Goal: Information Seeking & Learning: Compare options

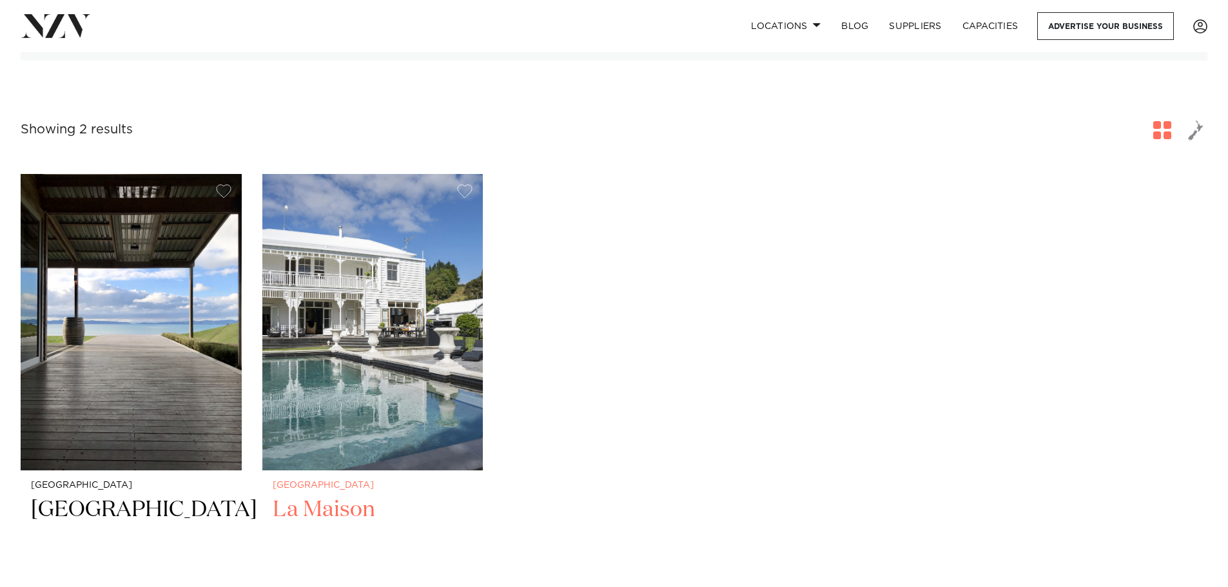
scroll to position [193, 0]
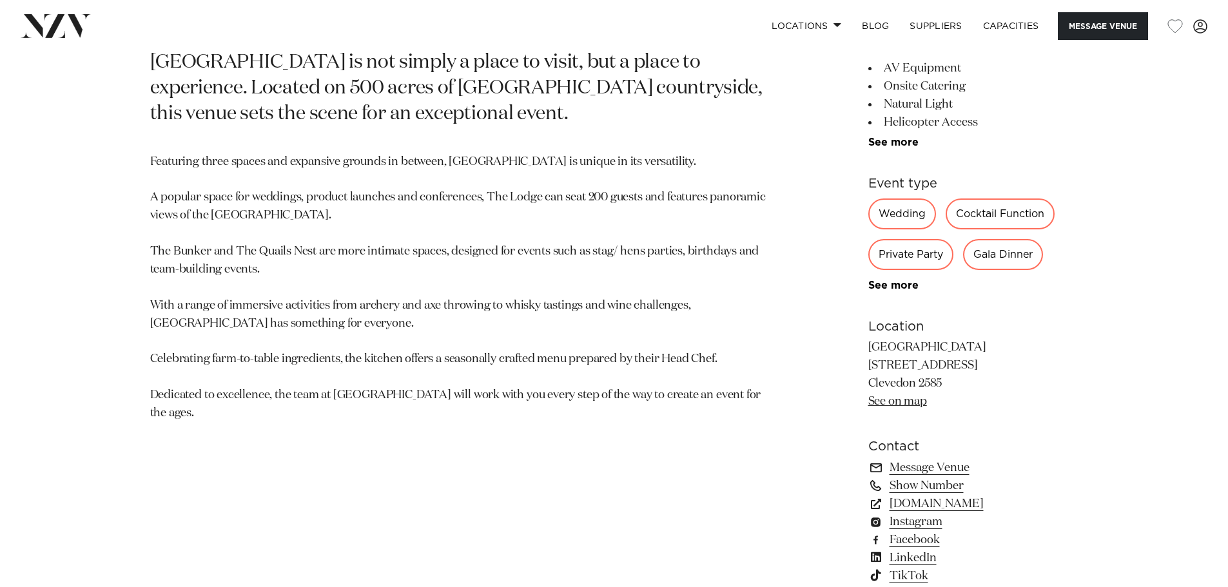
scroll to position [709, 0]
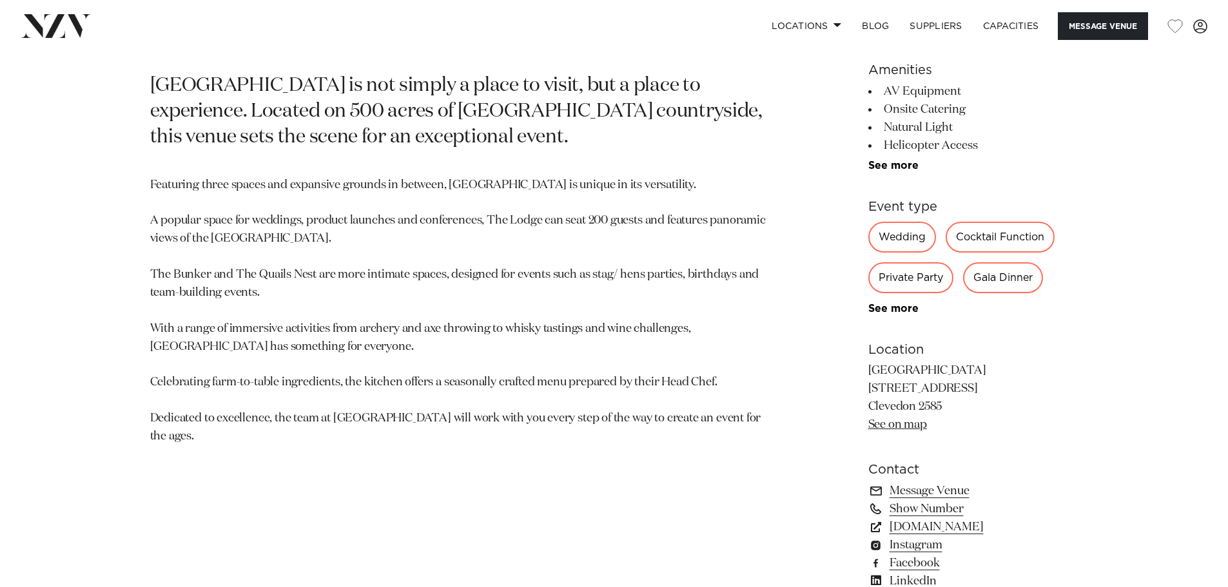
click at [938, 281] on div "Private Party" at bounding box center [911, 277] width 85 height 31
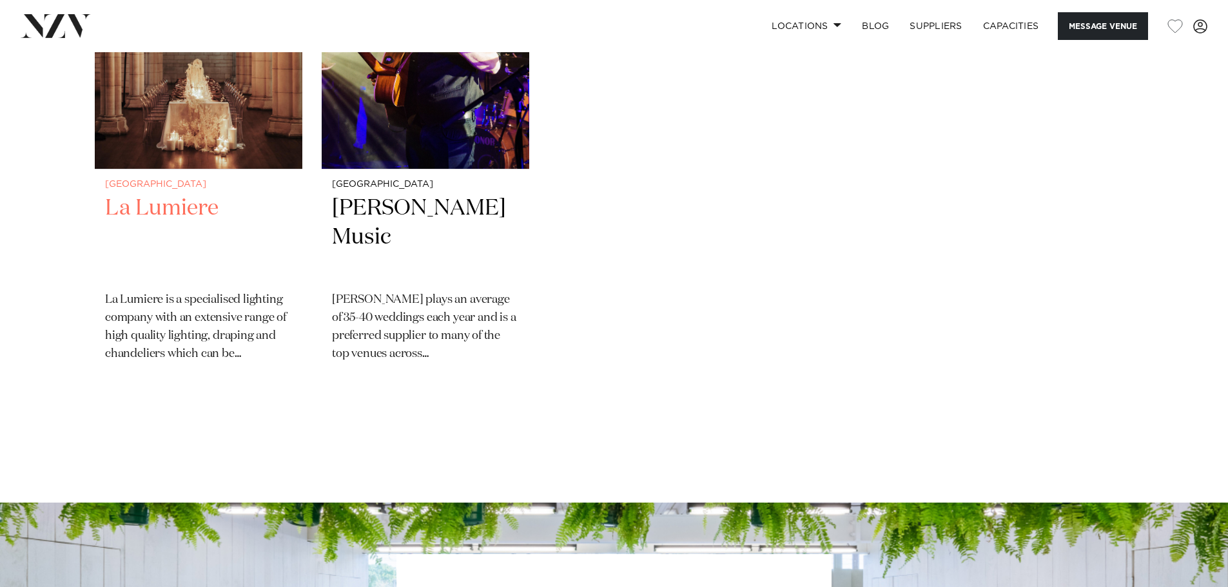
scroll to position [2135, 0]
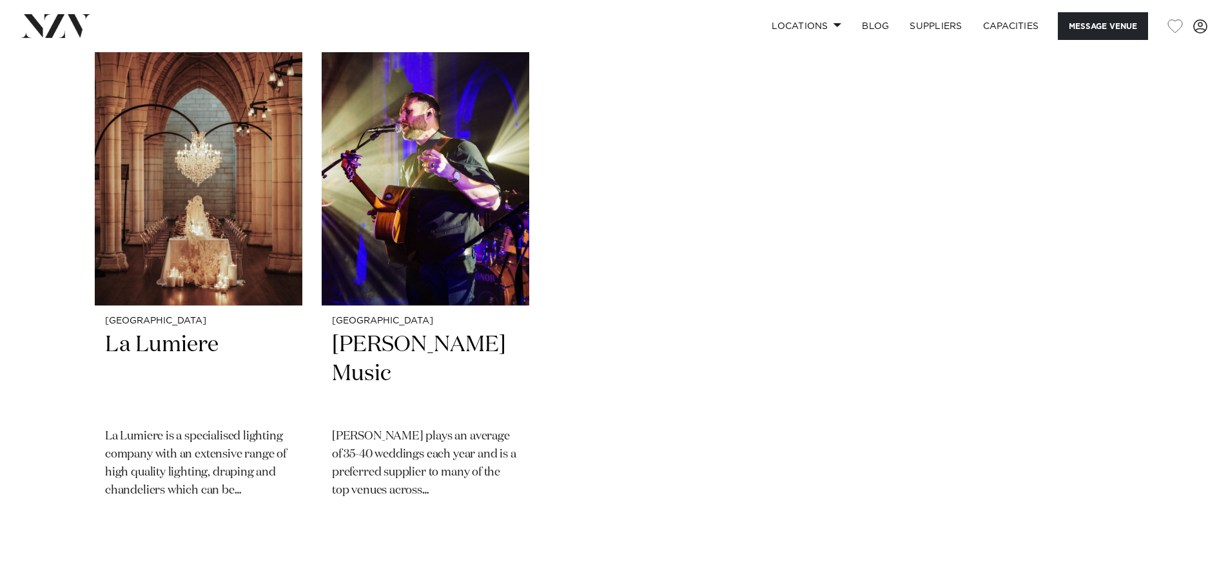
click at [61, 29] on img at bounding box center [56, 25] width 70 height 23
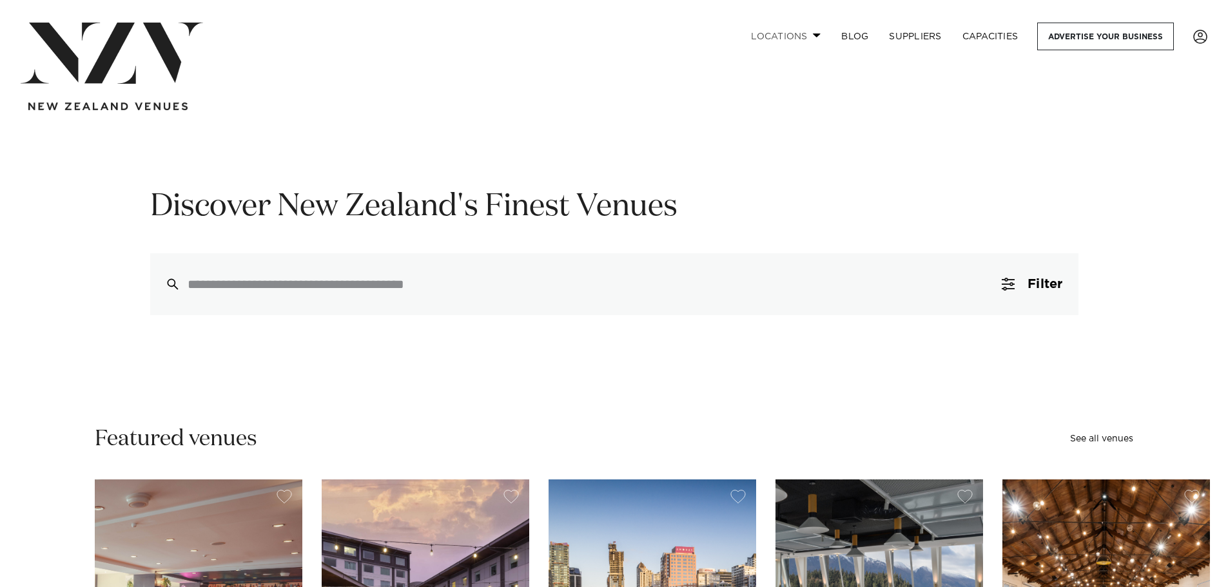
click at [803, 37] on link "Locations" at bounding box center [786, 37] width 90 height 28
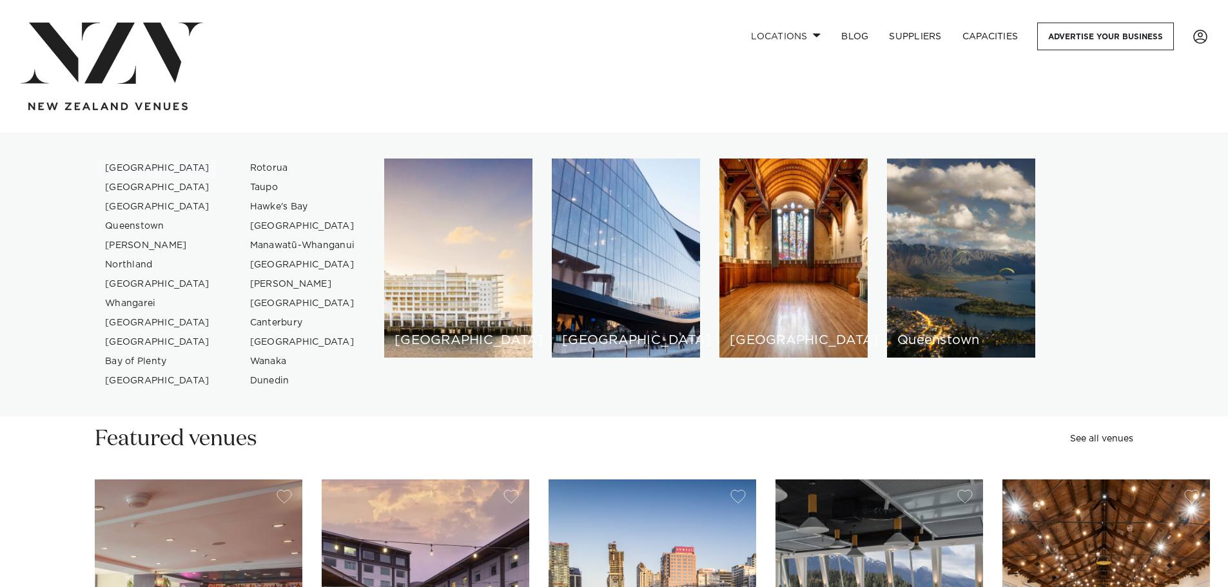
click at [132, 166] on link "[GEOGRAPHIC_DATA]" at bounding box center [158, 168] width 126 height 19
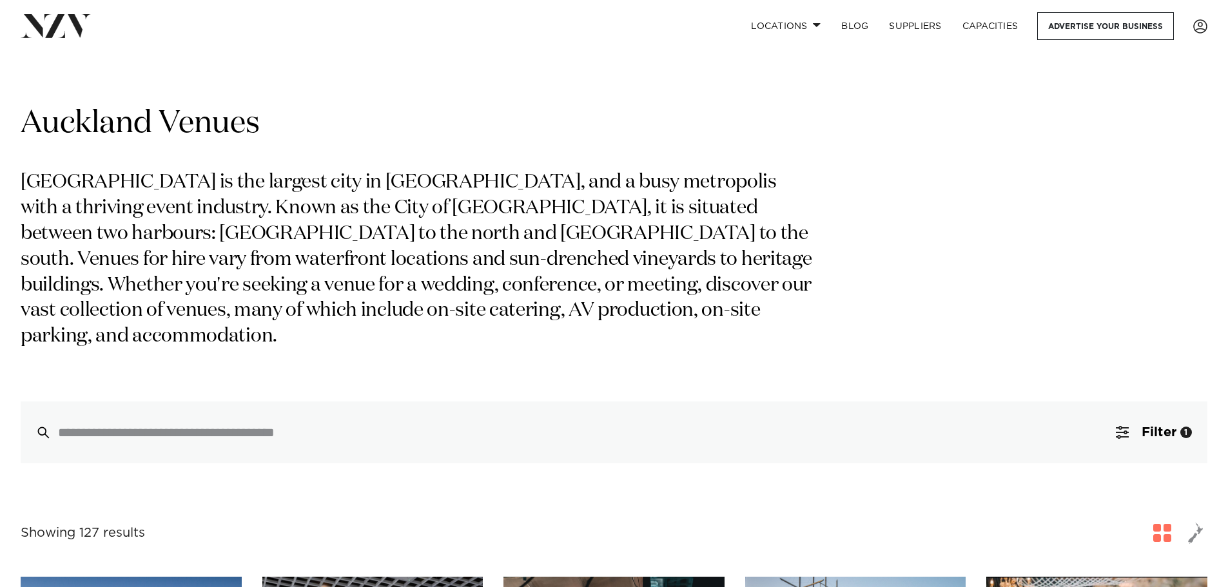
click at [60, 22] on img at bounding box center [56, 25] width 70 height 23
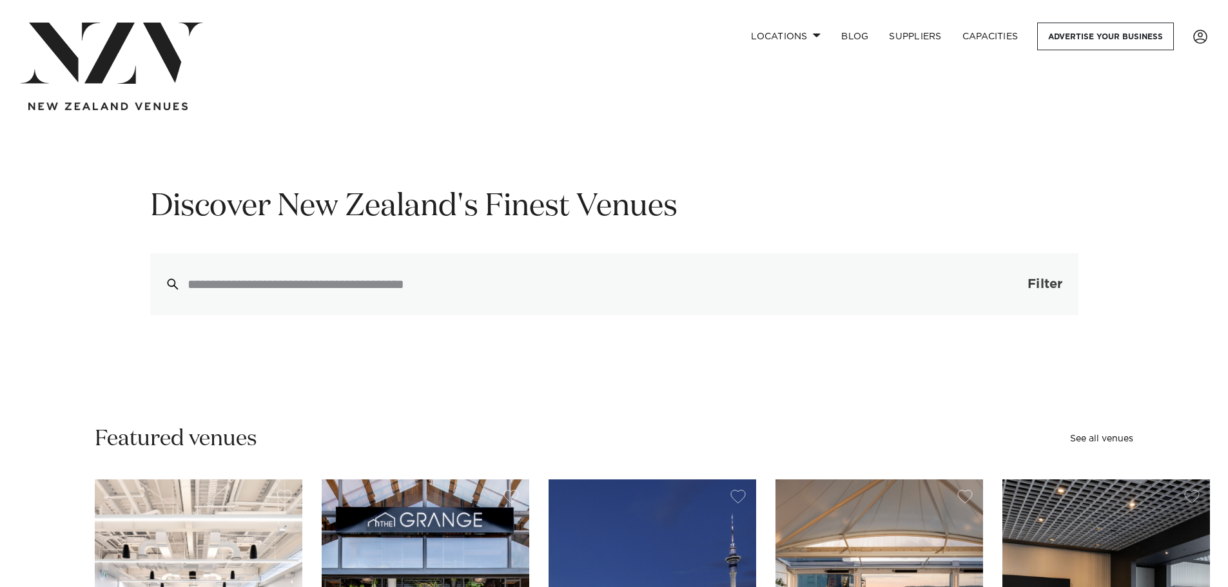
click at [1048, 283] on span "Filter" at bounding box center [1045, 284] width 35 height 13
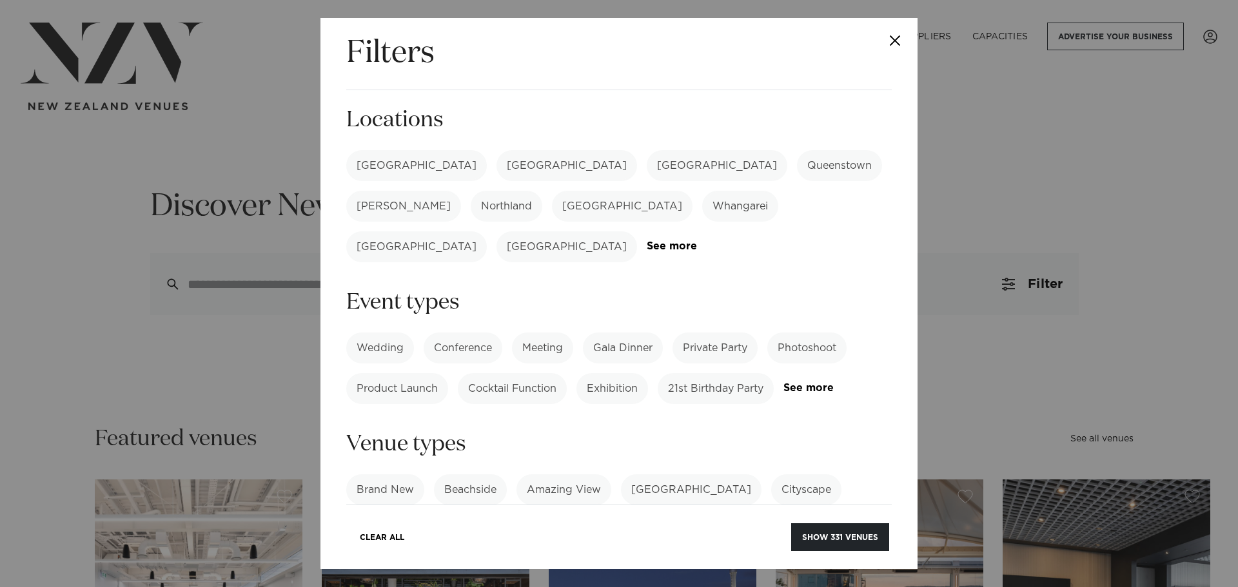
click at [718, 333] on label "Private Party" at bounding box center [715, 348] width 85 height 31
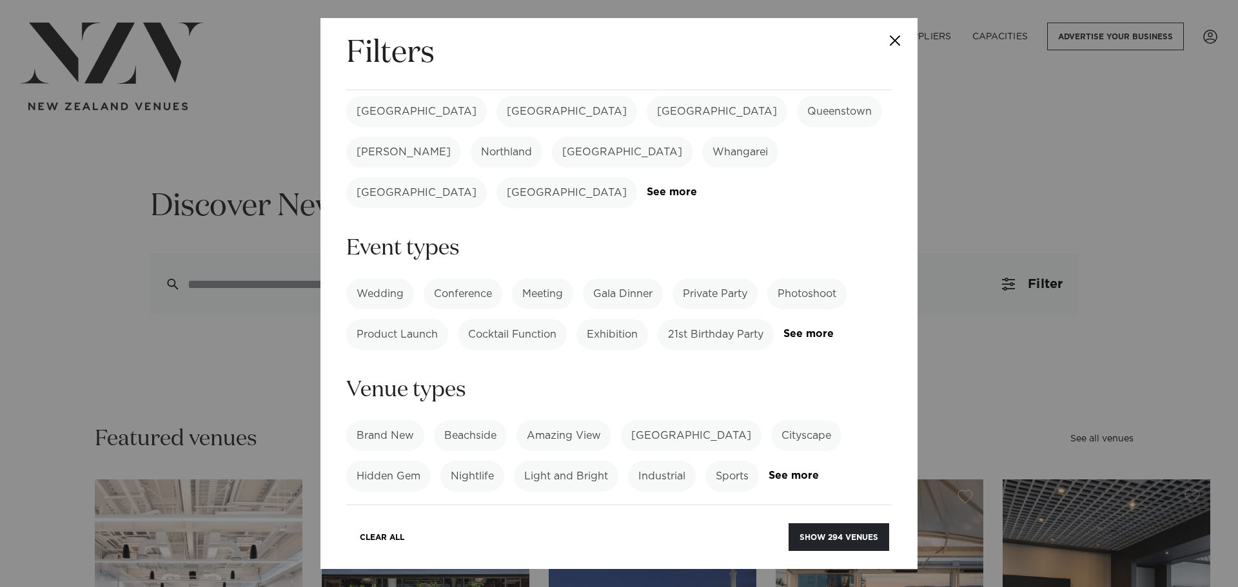
scroll to position [129, 0]
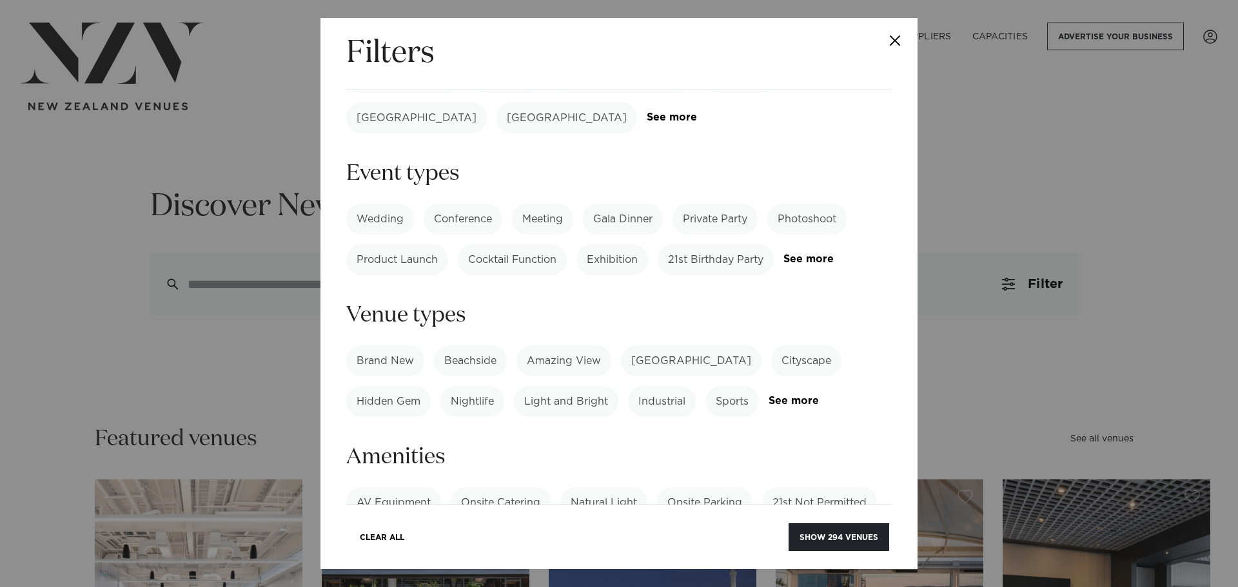
click at [576, 348] on label "Amazing View" at bounding box center [563, 361] width 95 height 31
click at [789, 396] on link "See more" at bounding box center [819, 401] width 101 height 11
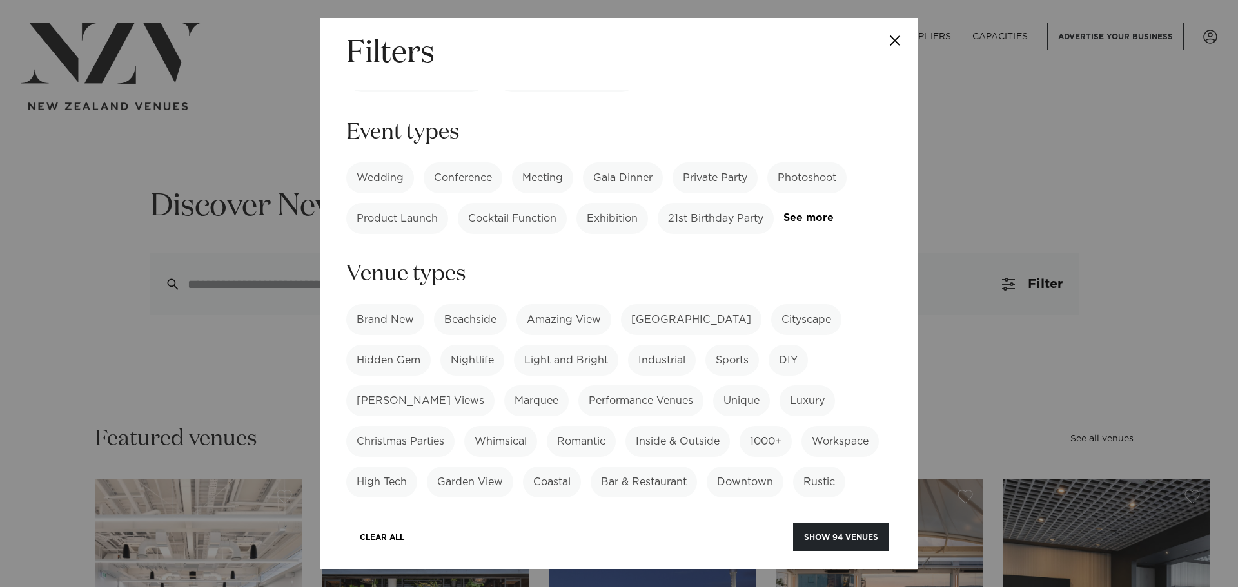
scroll to position [193, 0]
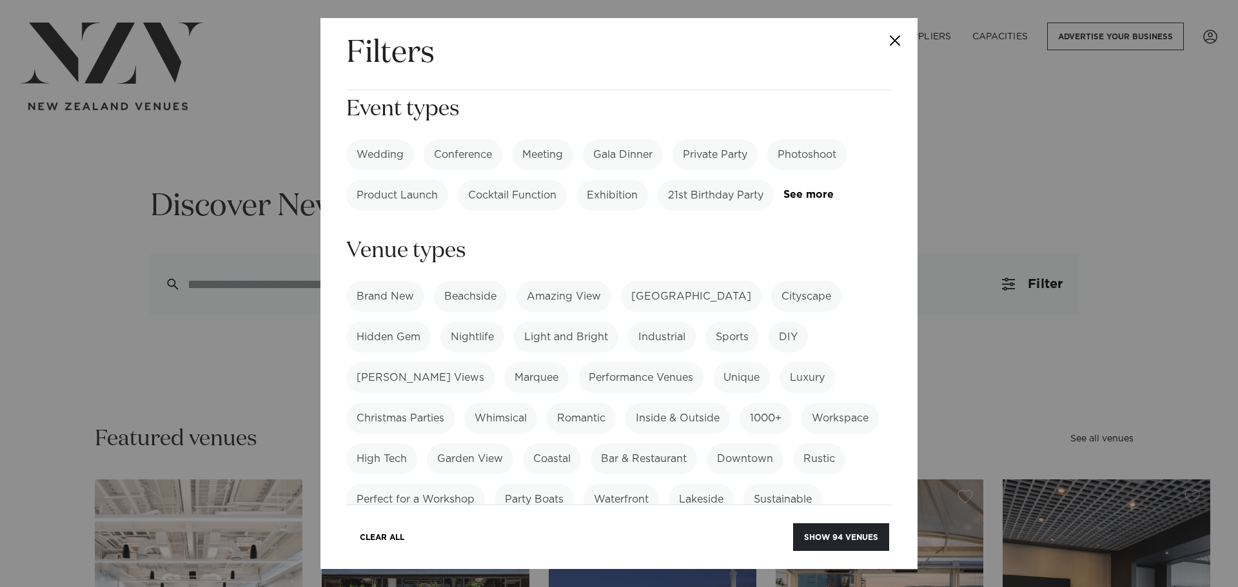
click at [390, 362] on label "[PERSON_NAME] Views" at bounding box center [420, 377] width 148 height 31
click at [391, 324] on label "Hidden Gem" at bounding box center [388, 337] width 84 height 31
click at [463, 281] on label "Beachside" at bounding box center [470, 296] width 73 height 31
click at [713, 362] on label "Unique" at bounding box center [741, 377] width 57 height 31
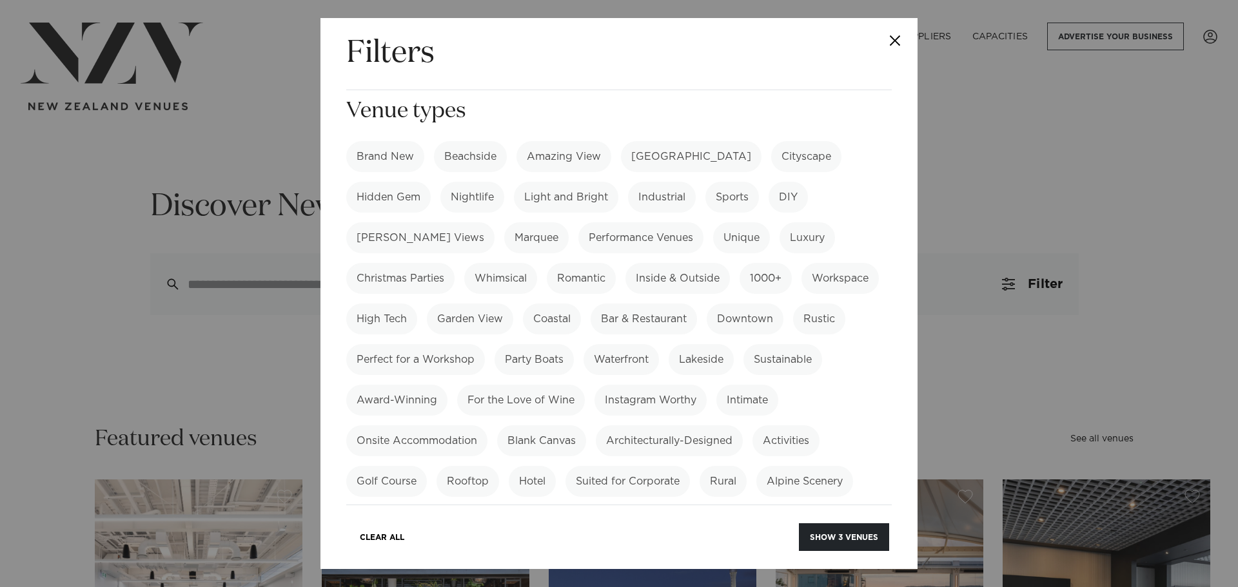
scroll to position [387, 0]
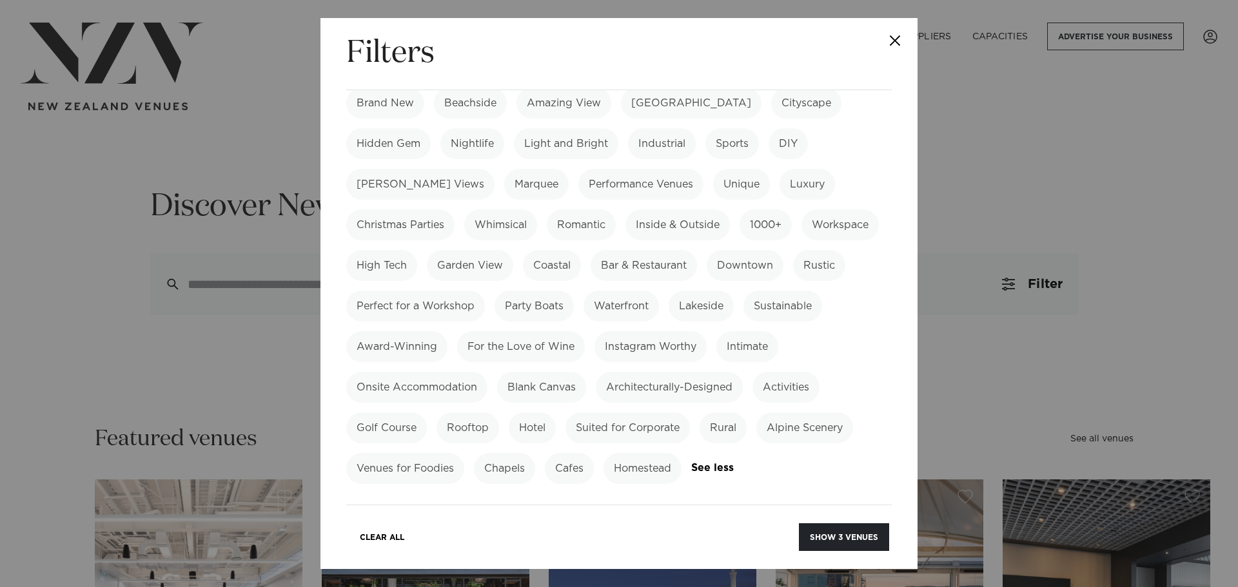
click at [568, 210] on label "Romantic" at bounding box center [581, 225] width 69 height 31
click at [507, 210] on label "Whimsical" at bounding box center [500, 225] width 73 height 31
click at [585, 332] on label "For the Love of Wine" at bounding box center [521, 346] width 128 height 31
click at [778, 331] on label "Intimate" at bounding box center [747, 346] width 62 height 31
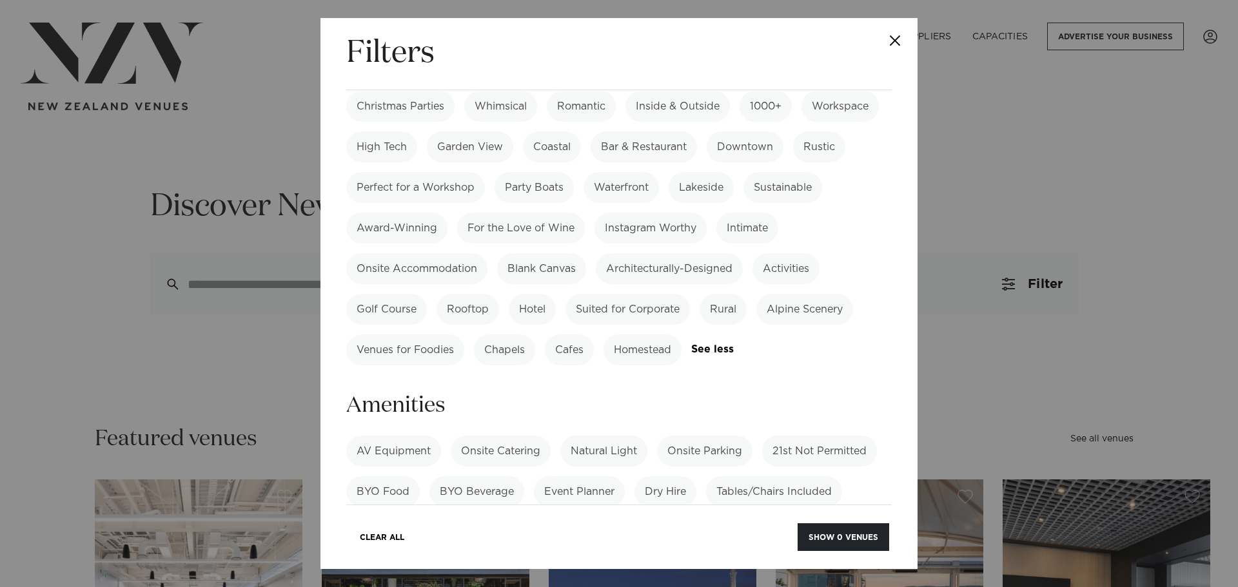
scroll to position [580, 0]
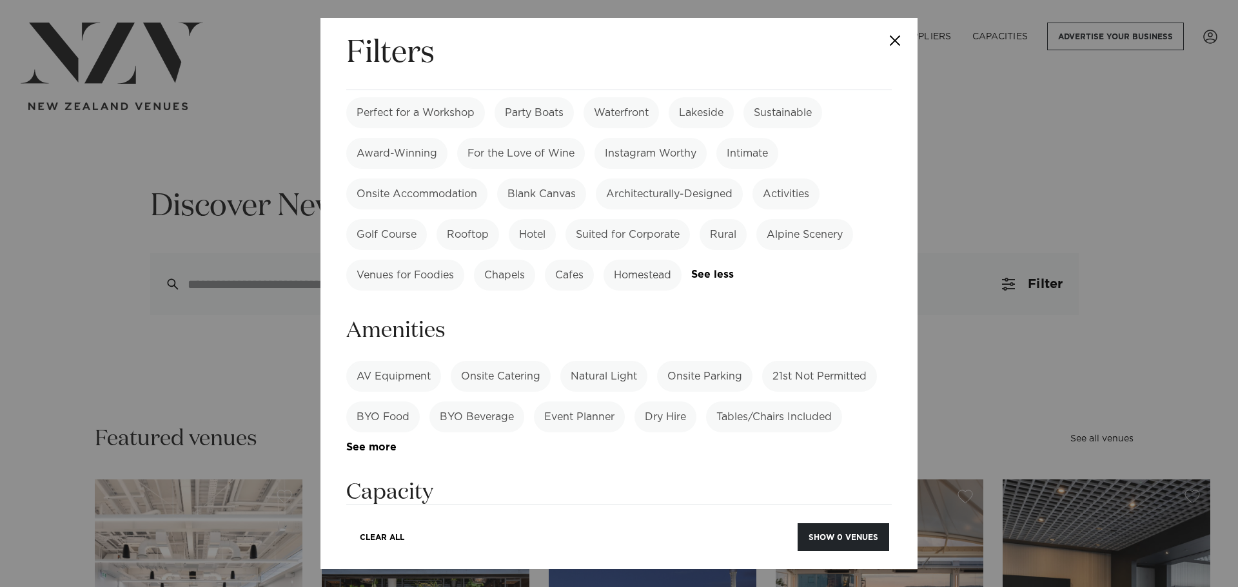
click at [651, 264] on label "Homestead" at bounding box center [643, 275] width 78 height 31
click at [397, 361] on label "AV Equipment" at bounding box center [393, 376] width 95 height 31
click at [712, 361] on label "Onsite Parking" at bounding box center [704, 376] width 95 height 31
click at [389, 402] on label "BYO Food" at bounding box center [383, 417] width 74 height 31
click at [523, 402] on label "BYO Beverage" at bounding box center [476, 417] width 95 height 31
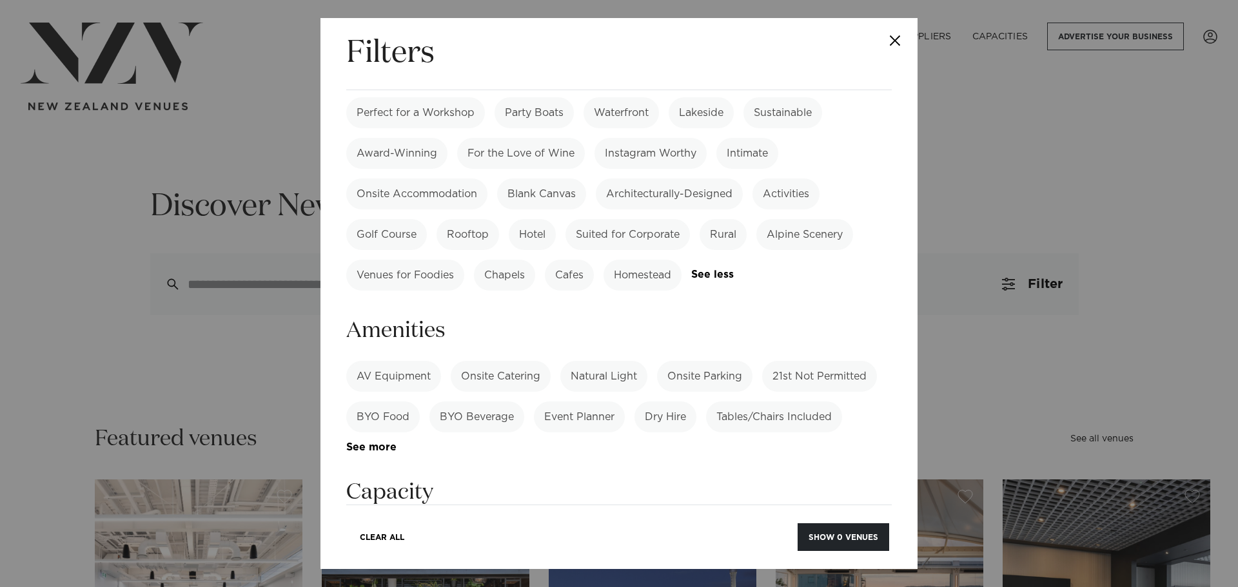
click at [673, 402] on label "Dry Hire" at bounding box center [666, 417] width 62 height 31
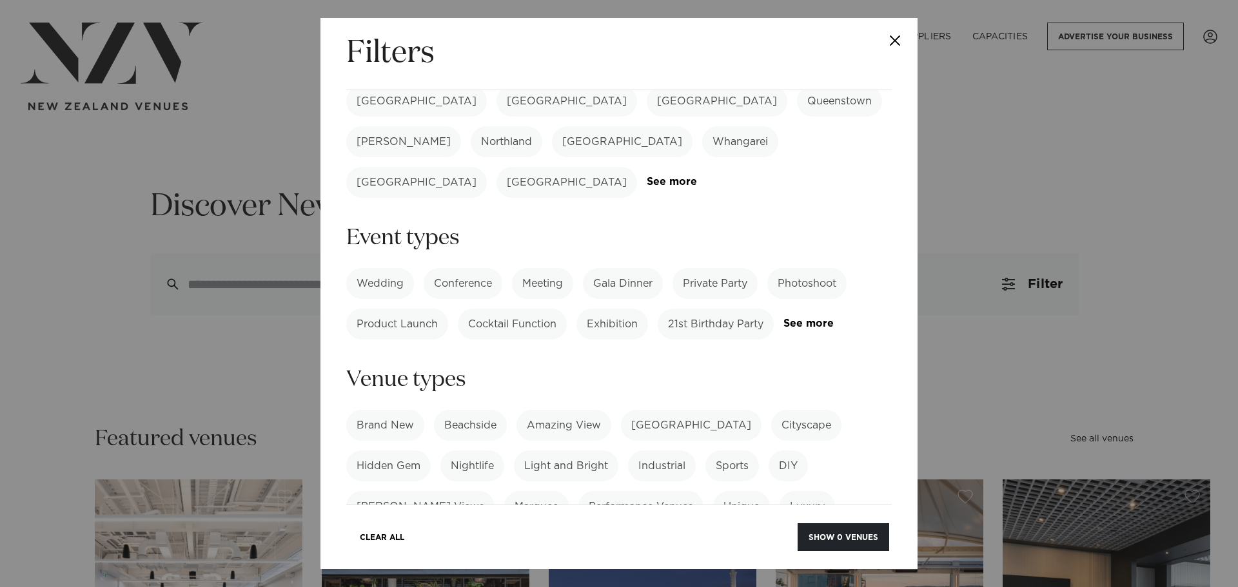
scroll to position [0, 0]
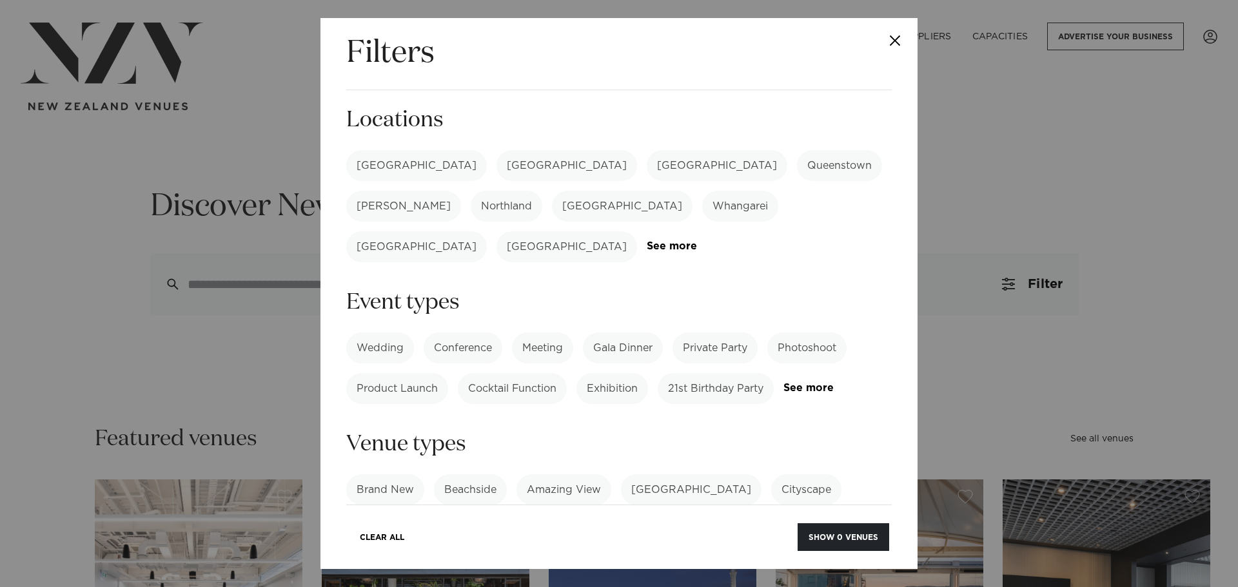
click at [391, 333] on label "Wedding" at bounding box center [380, 348] width 68 height 31
click at [383, 159] on label "[GEOGRAPHIC_DATA]" at bounding box center [416, 165] width 141 height 31
click at [461, 191] on label "[PERSON_NAME]" at bounding box center [403, 206] width 115 height 31
click at [637, 231] on label "[GEOGRAPHIC_DATA]" at bounding box center [567, 246] width 141 height 31
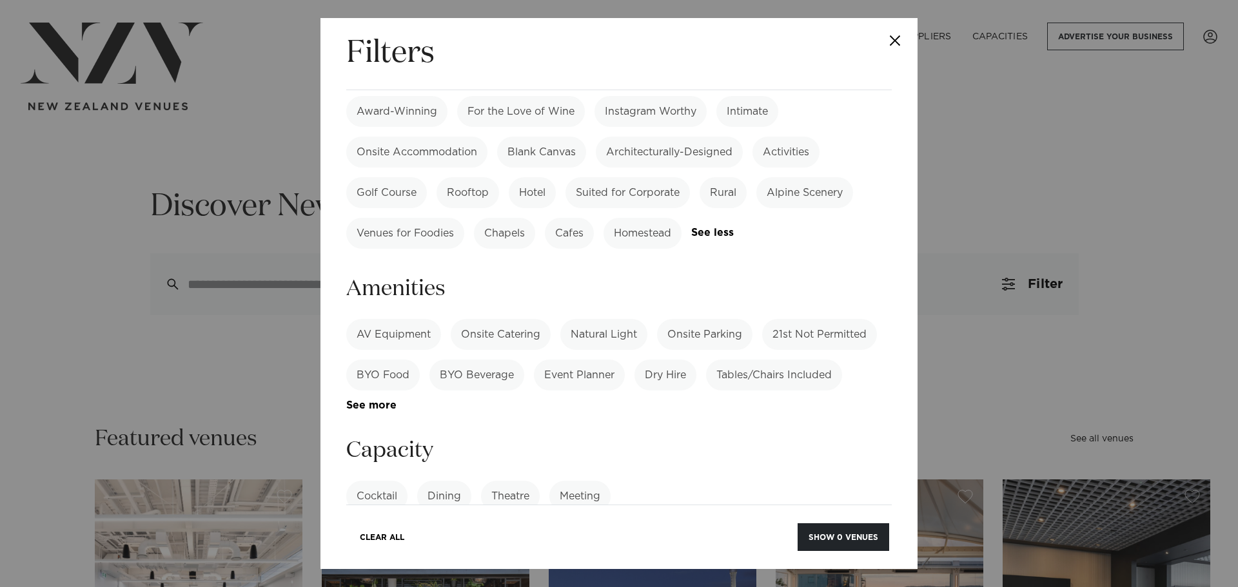
scroll to position [645, 0]
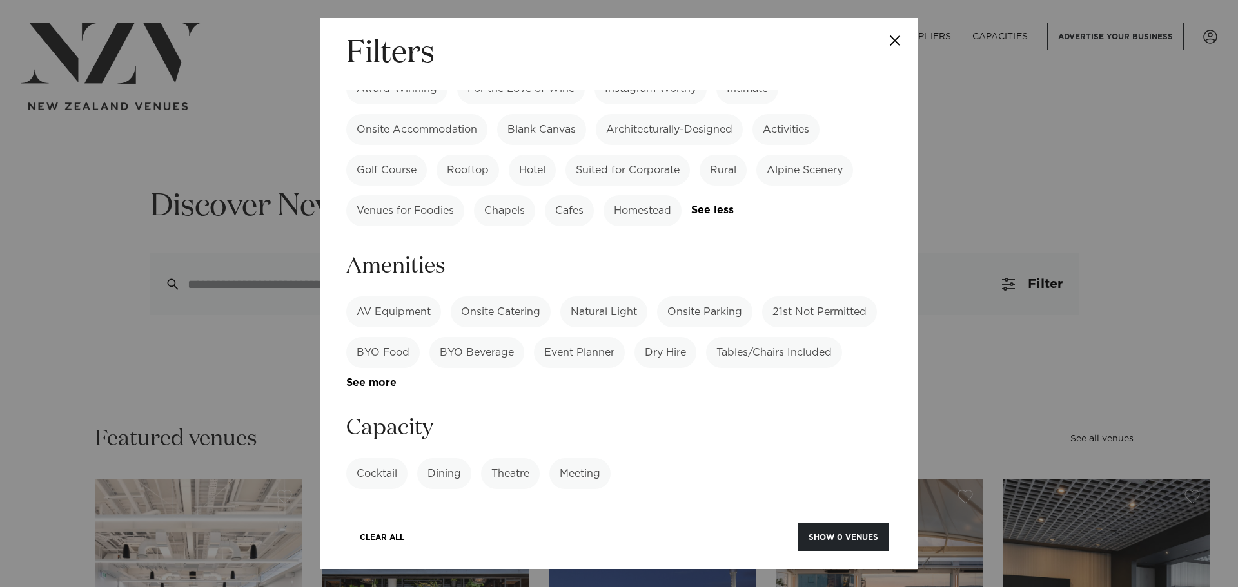
click at [400, 337] on label "BYO Food" at bounding box center [383, 352] width 74 height 31
click at [452, 337] on label "BYO Beverage" at bounding box center [476, 352] width 95 height 31
click at [667, 337] on label "Dry Hire" at bounding box center [666, 352] width 62 height 31
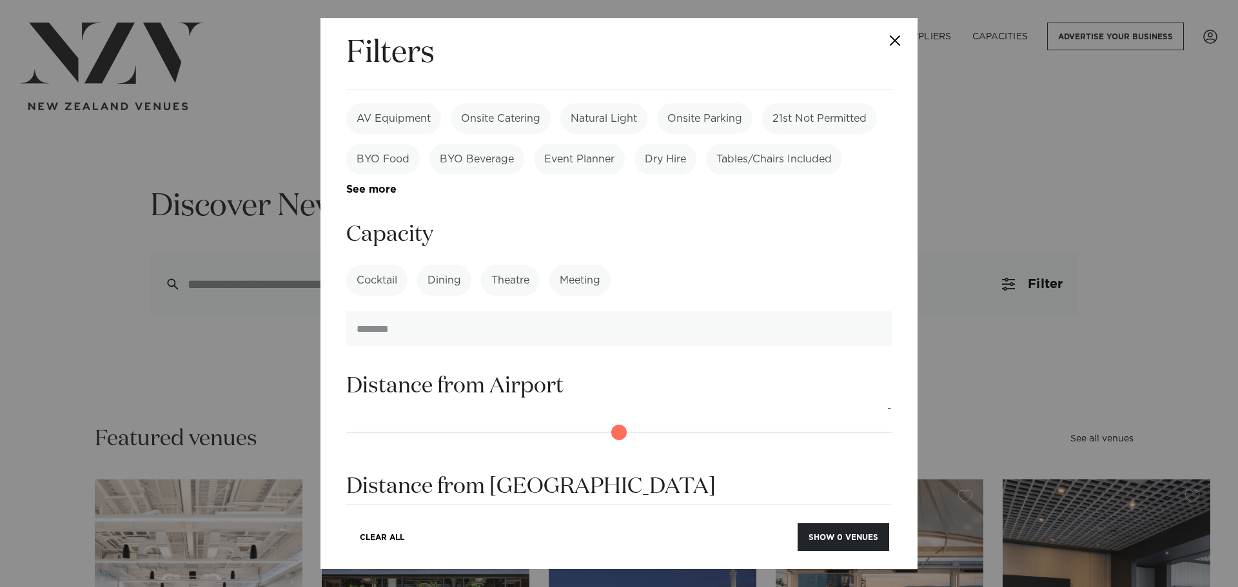
scroll to position [1071, 0]
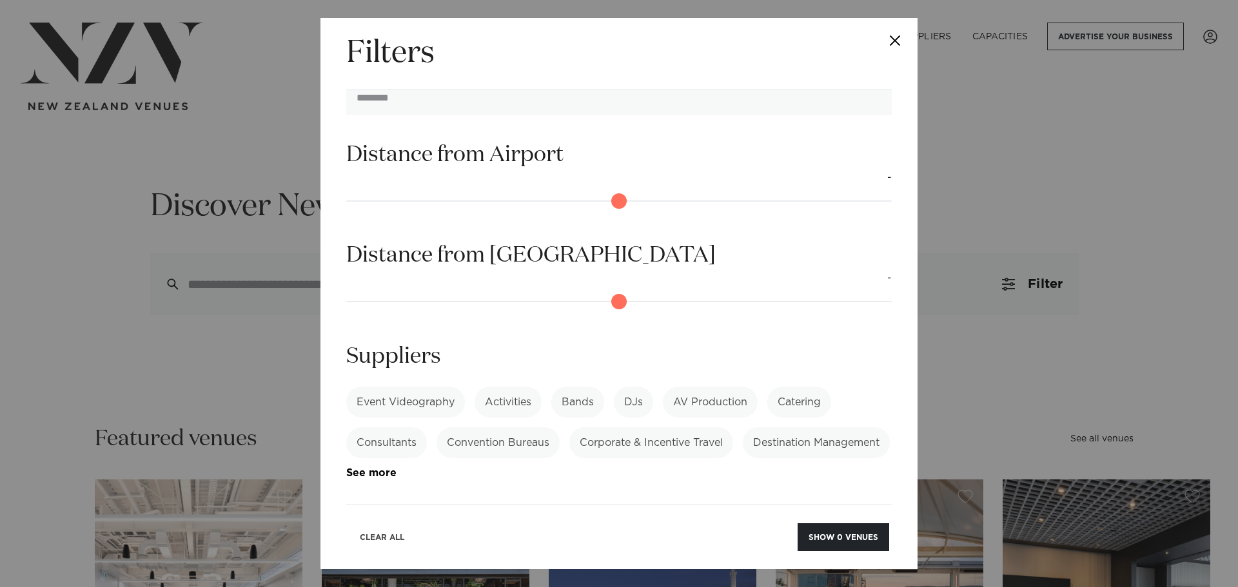
click at [368, 534] on button "Clear All" at bounding box center [382, 538] width 66 height 28
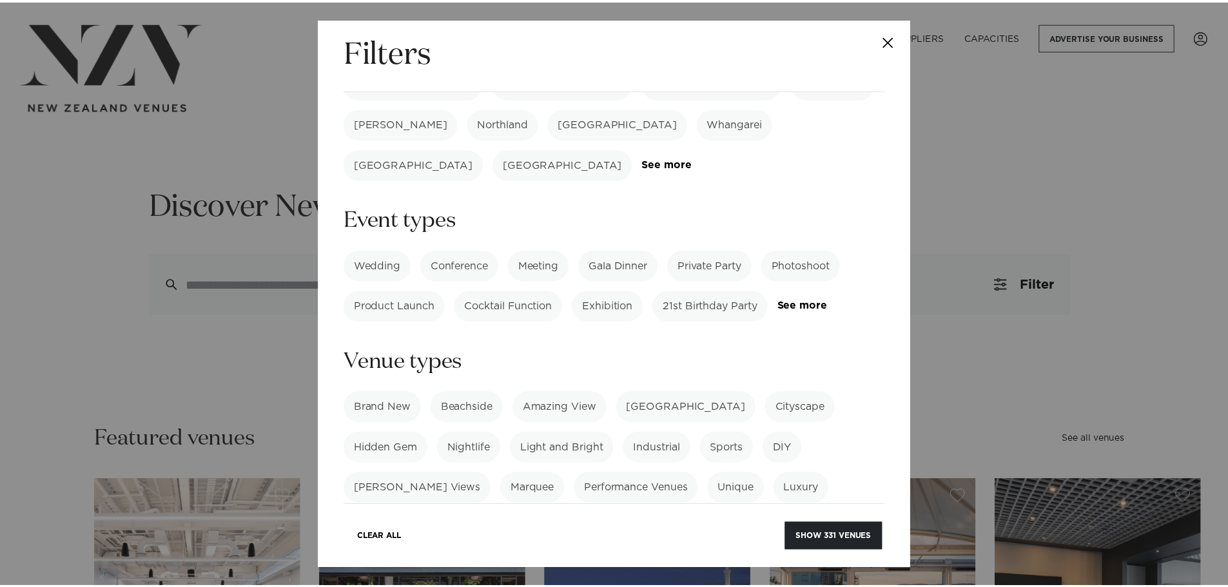
scroll to position [0, 0]
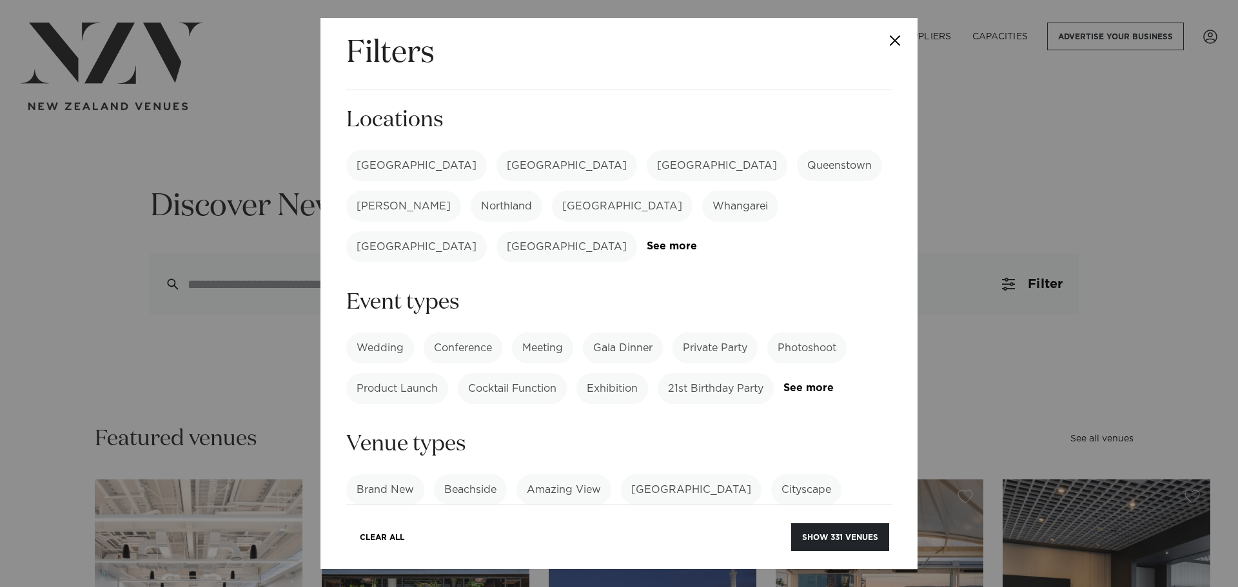
click at [371, 333] on label "Wedding" at bounding box center [380, 348] width 68 height 31
click at [700, 333] on label "Private Party" at bounding box center [715, 348] width 85 height 31
click at [841, 534] on button "Show 238 venues" at bounding box center [839, 538] width 100 height 28
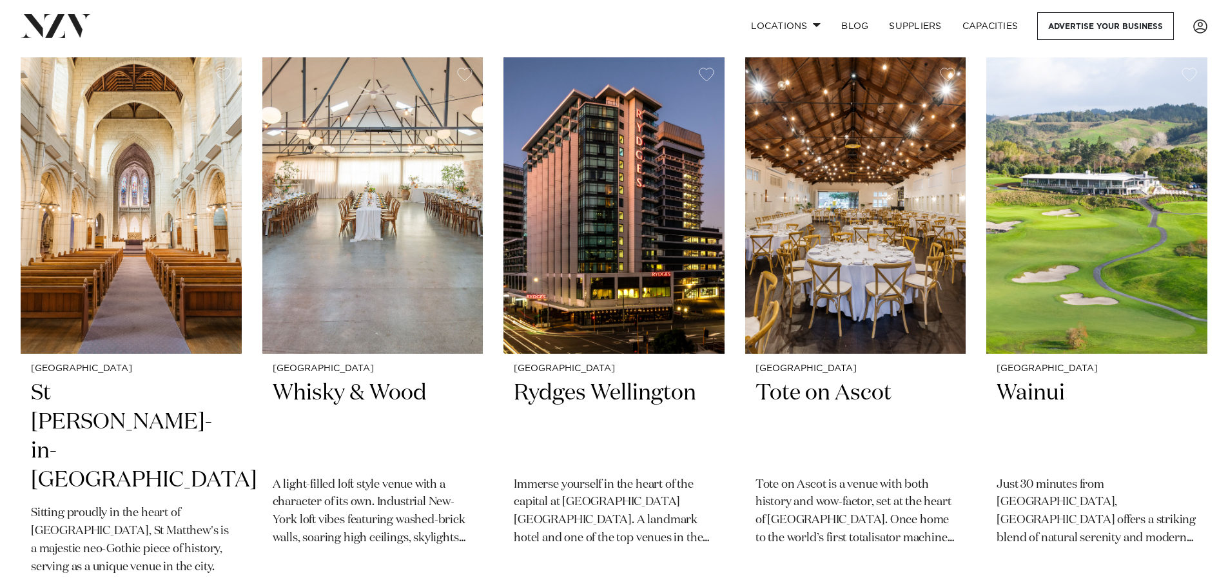
scroll to position [3740, 0]
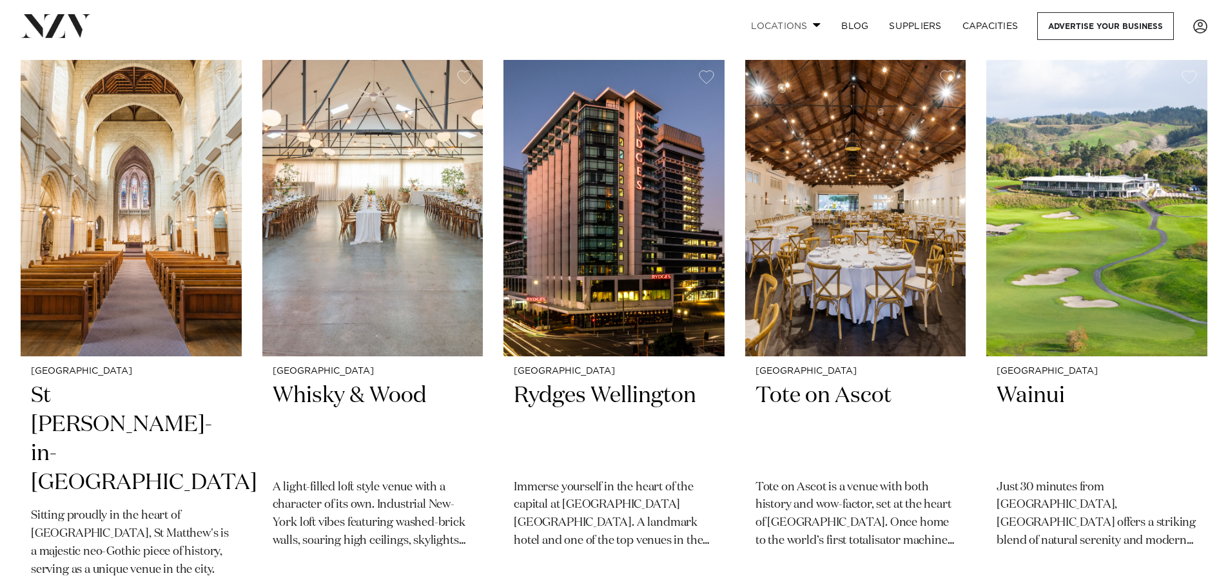
click at [766, 37] on link "Locations" at bounding box center [786, 26] width 90 height 28
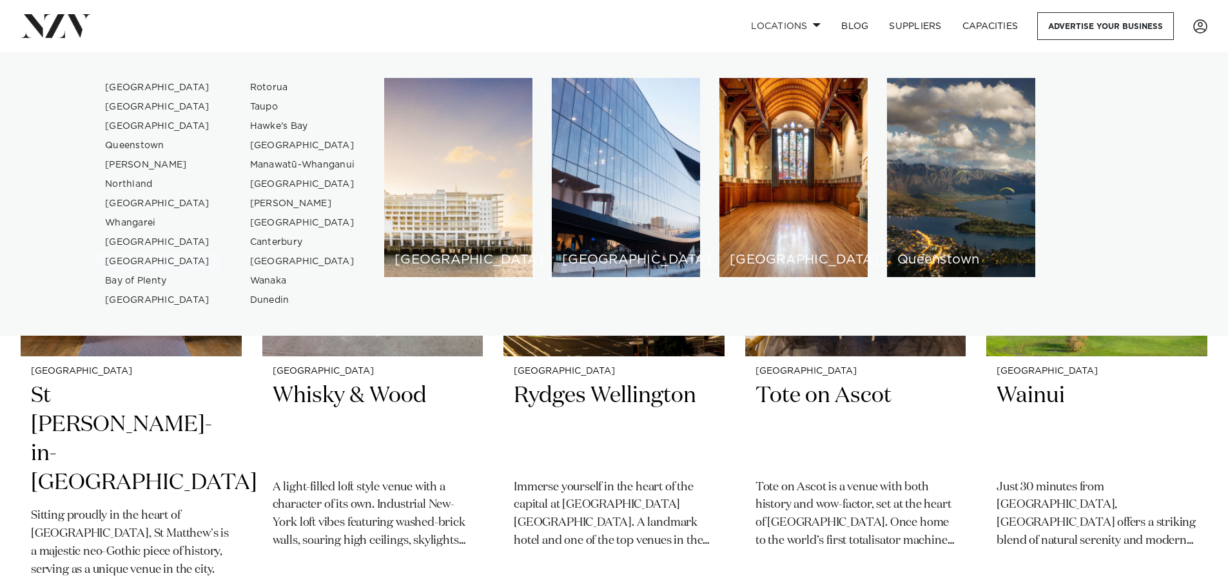
click at [119, 262] on link "[GEOGRAPHIC_DATA]" at bounding box center [158, 261] width 126 height 19
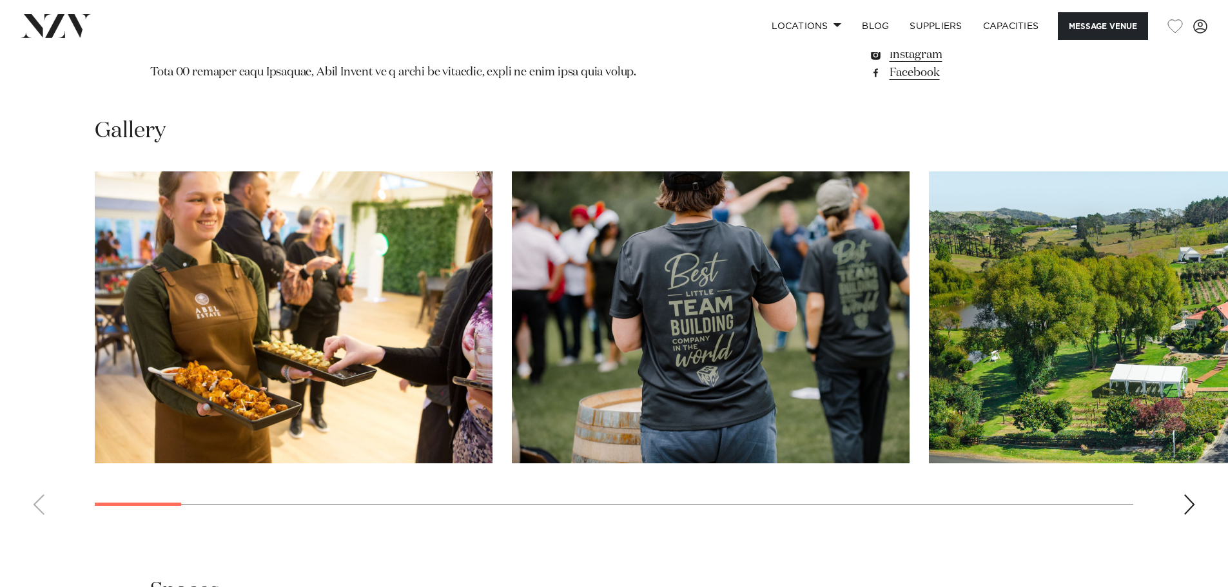
scroll to position [1290, 0]
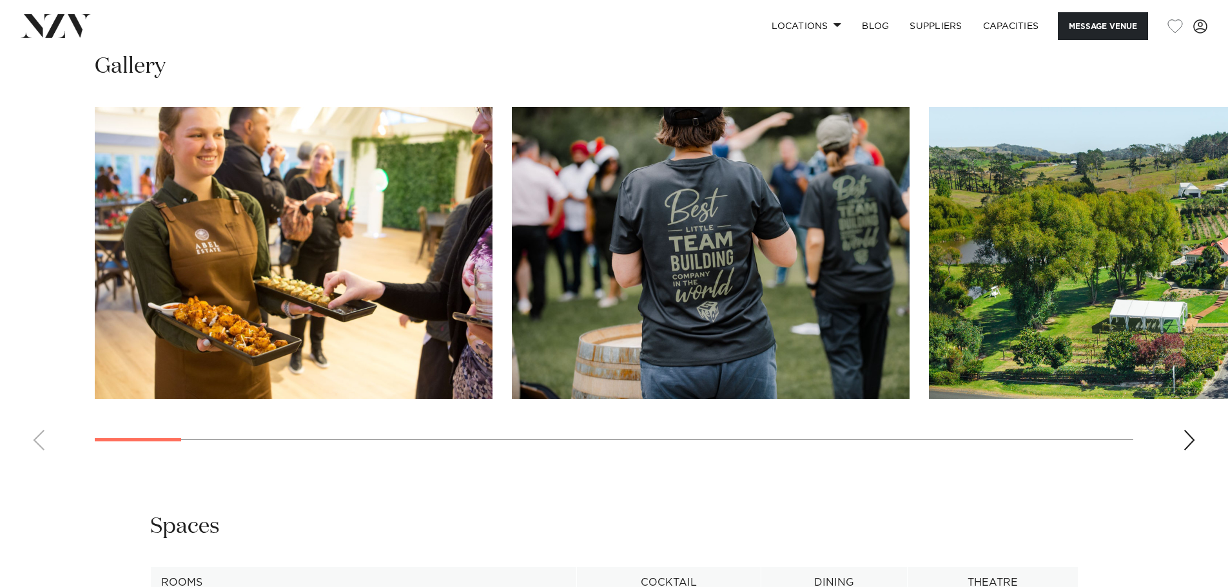
click at [1189, 442] on div "Next slide" at bounding box center [1189, 440] width 13 height 21
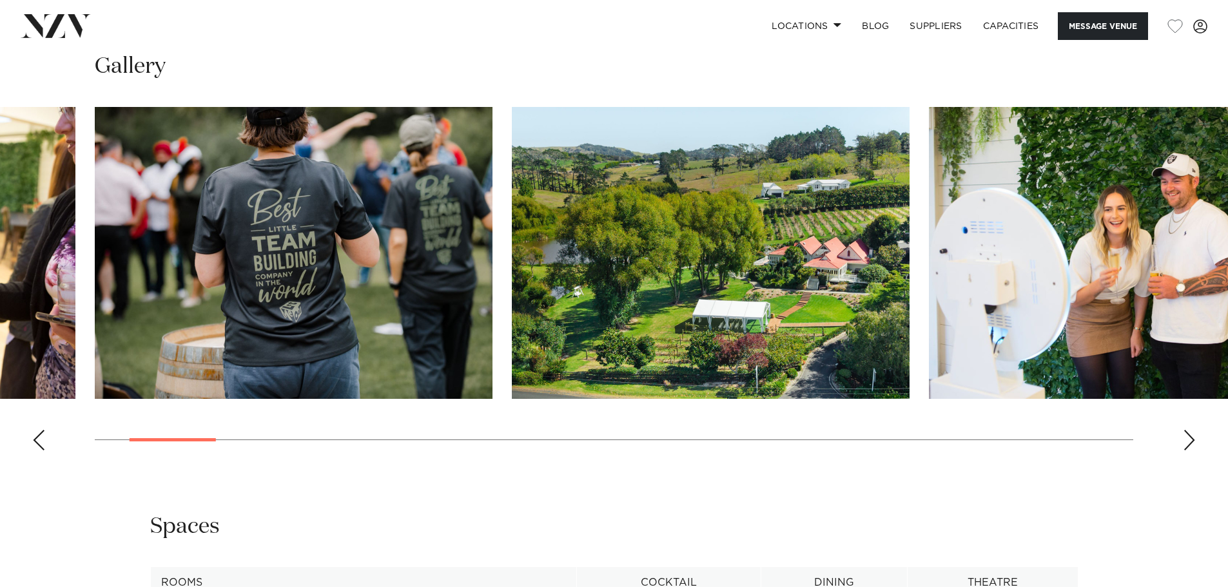
click at [1189, 442] on div "Next slide" at bounding box center [1189, 440] width 13 height 21
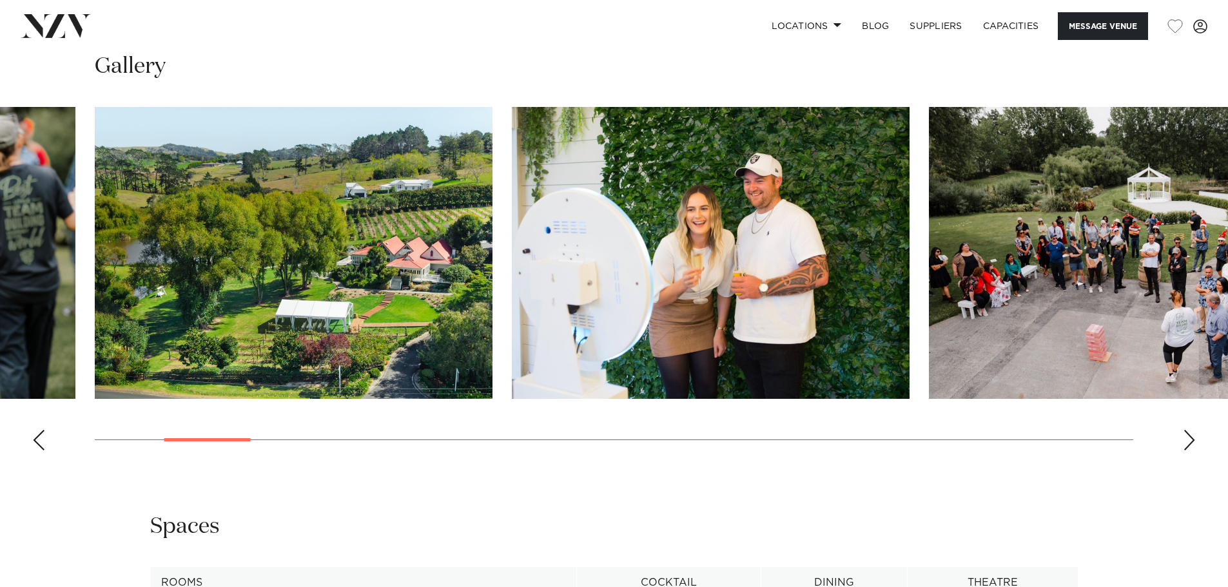
click at [1189, 442] on div "Next slide" at bounding box center [1189, 440] width 13 height 21
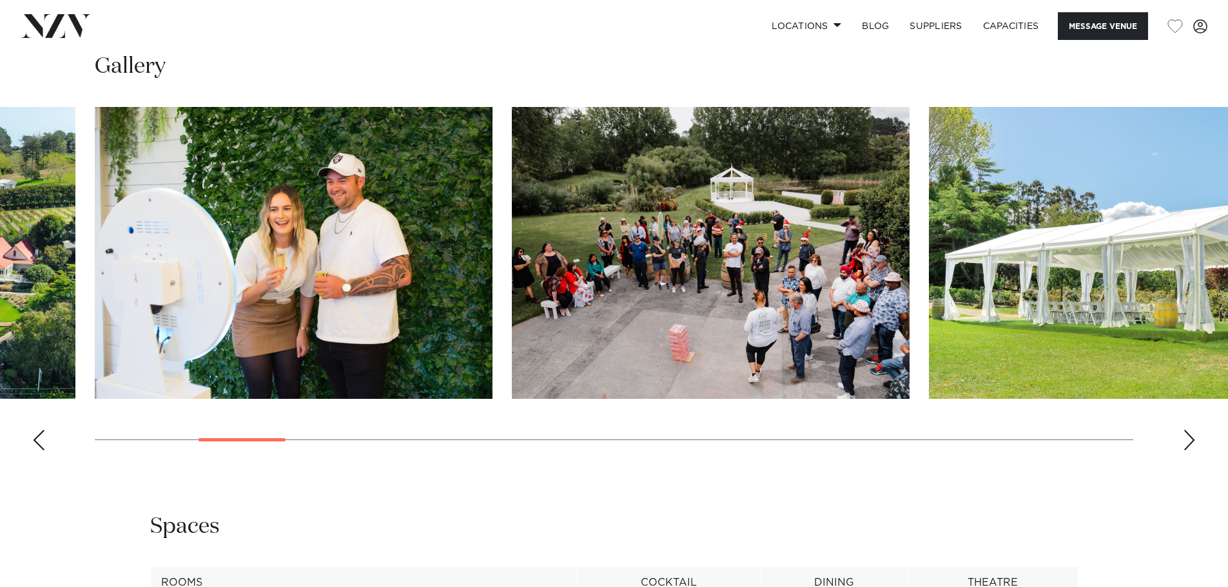
click at [1189, 442] on div "Next slide" at bounding box center [1189, 440] width 13 height 21
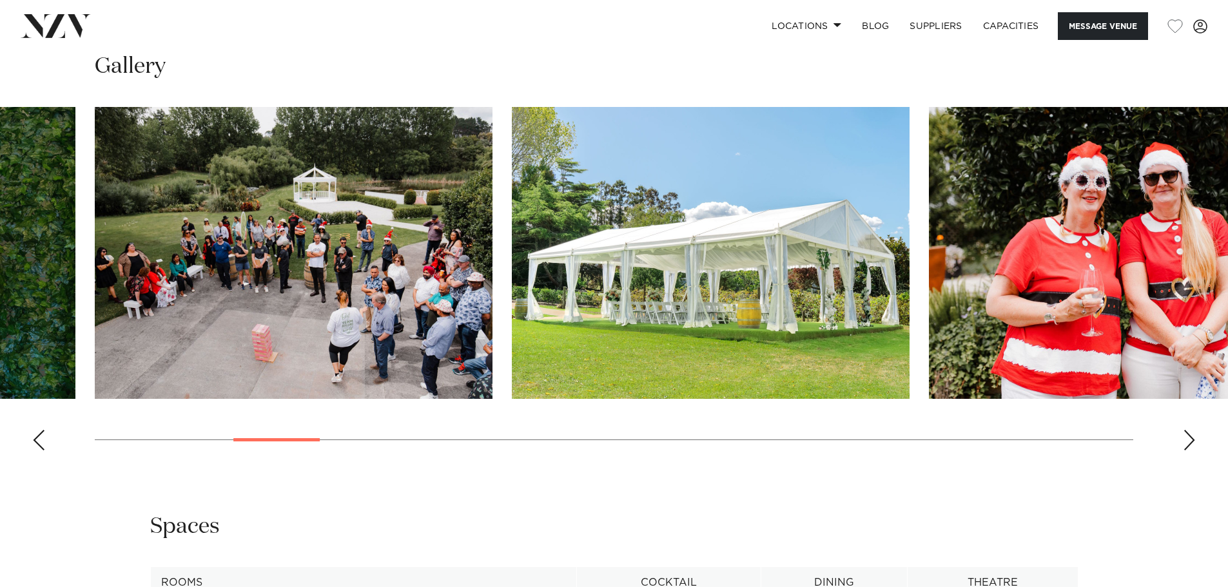
click at [1189, 442] on div "Next slide" at bounding box center [1189, 440] width 13 height 21
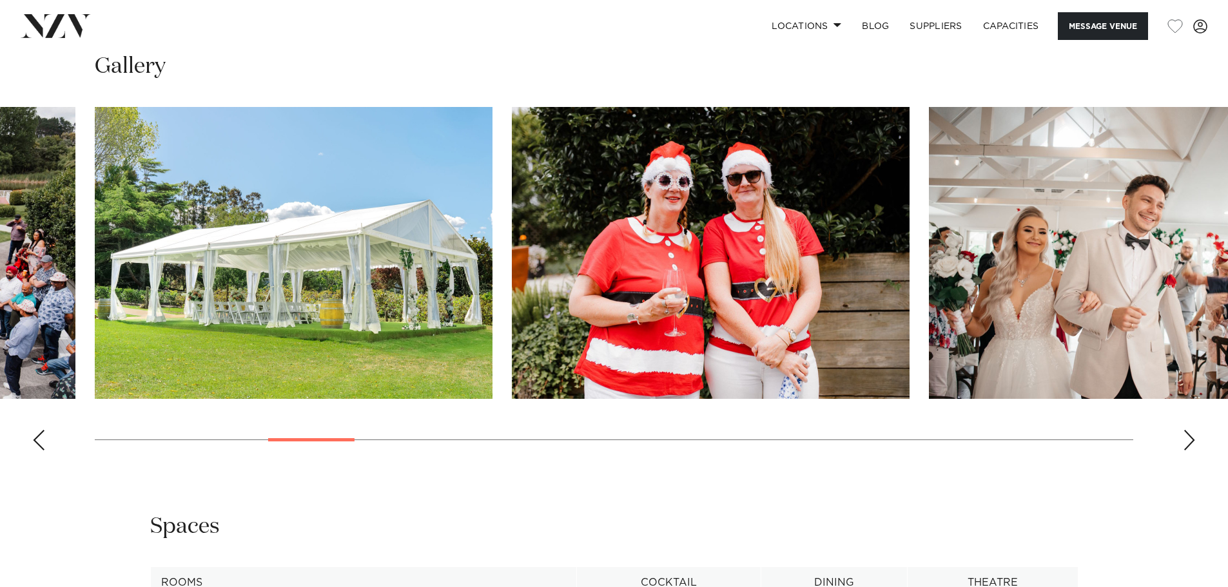
click at [1189, 442] on div "Next slide" at bounding box center [1189, 440] width 13 height 21
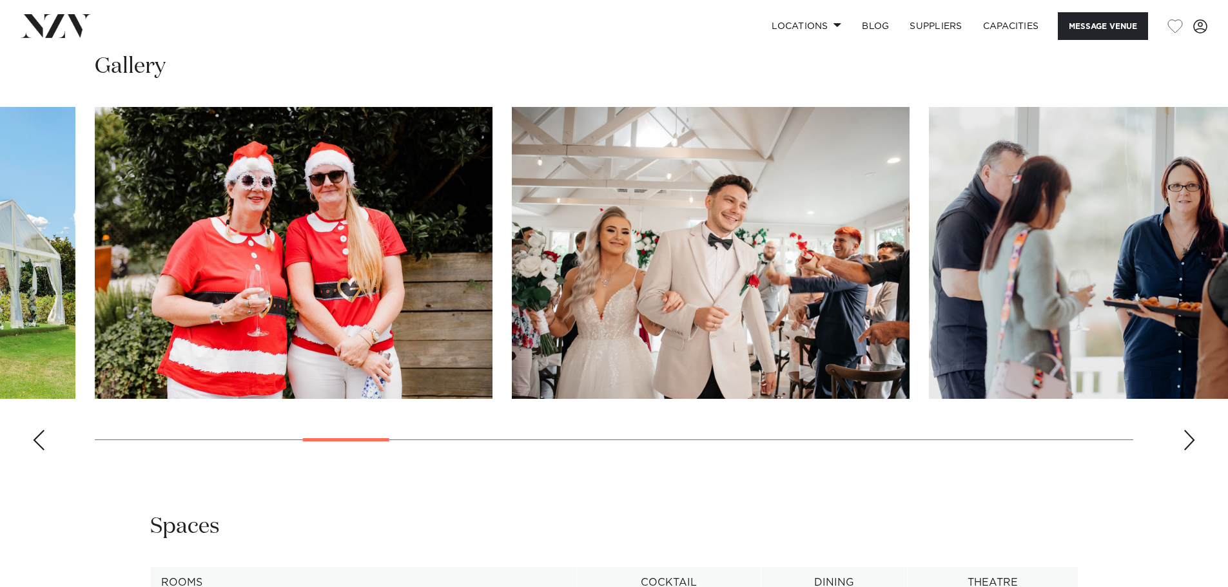
click at [1189, 442] on div "Next slide" at bounding box center [1189, 440] width 13 height 21
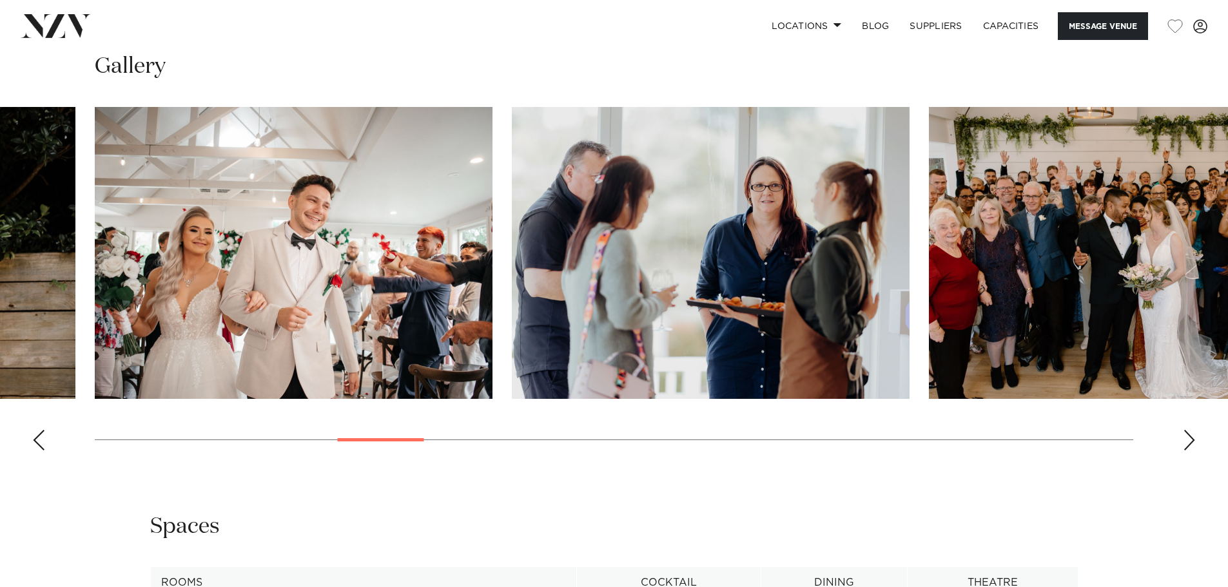
click at [1189, 442] on div "Next slide" at bounding box center [1189, 440] width 13 height 21
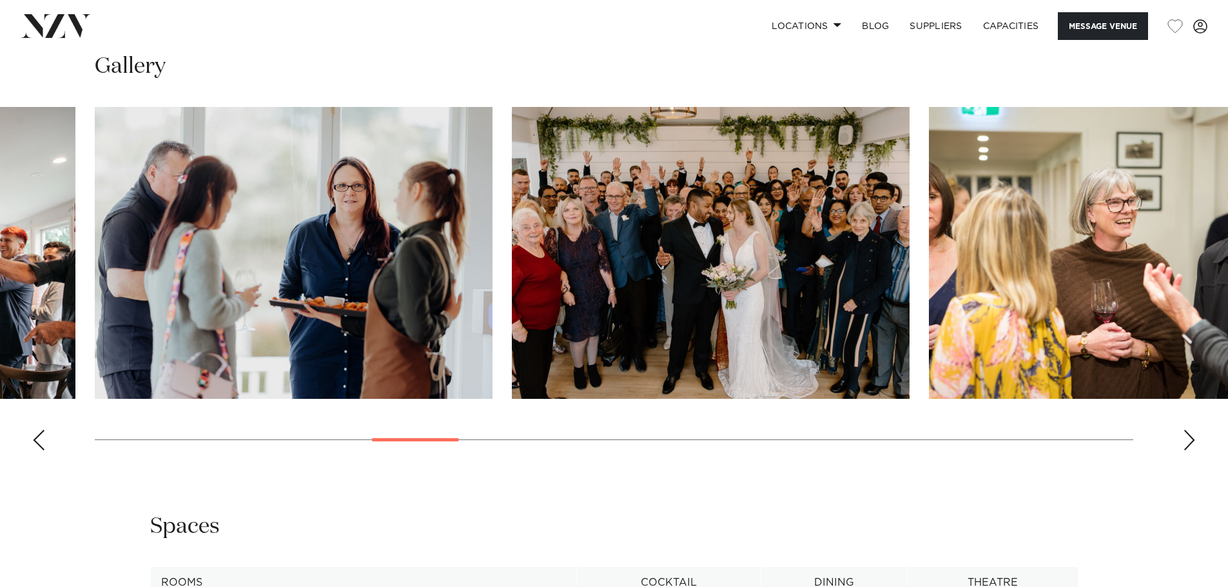
click at [1189, 442] on div "Next slide" at bounding box center [1189, 440] width 13 height 21
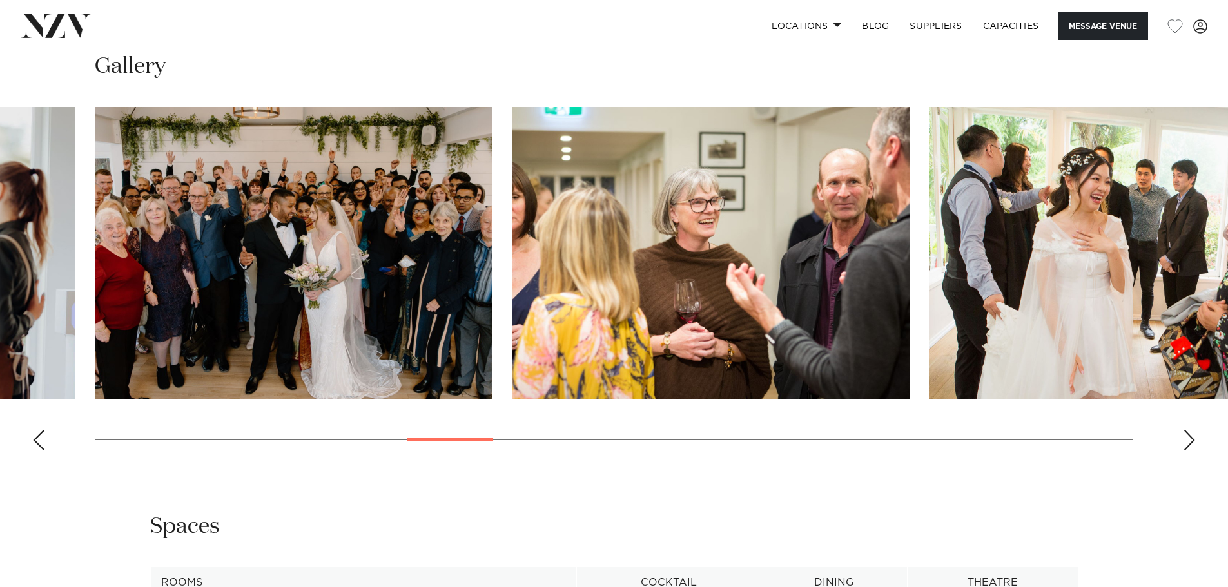
click at [1189, 442] on div "Next slide" at bounding box center [1189, 440] width 13 height 21
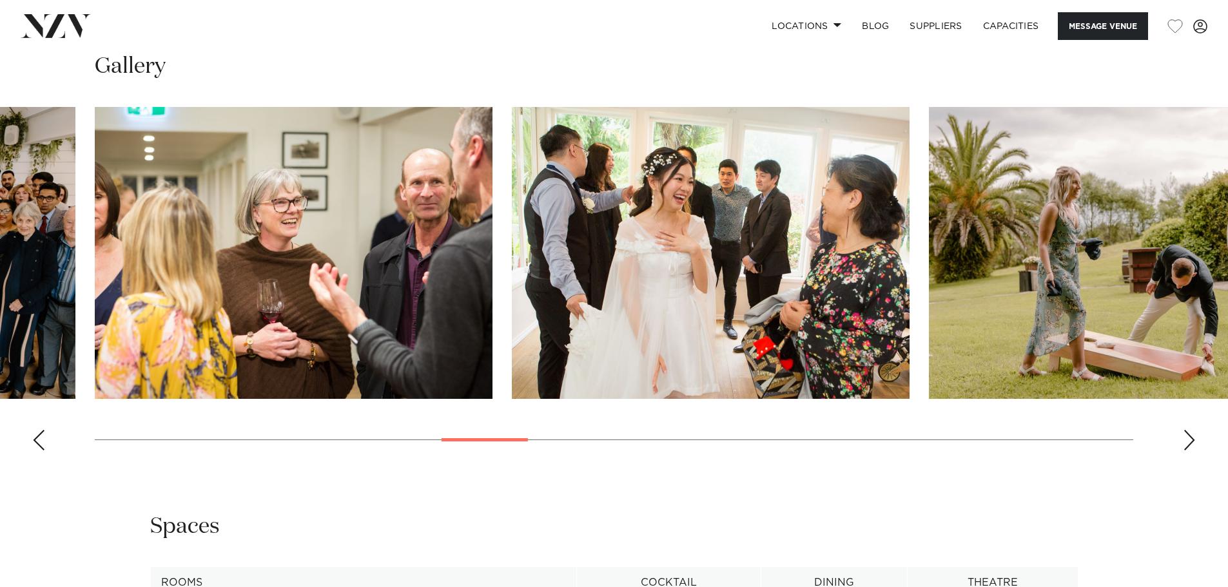
click at [1189, 442] on div "Next slide" at bounding box center [1189, 440] width 13 height 21
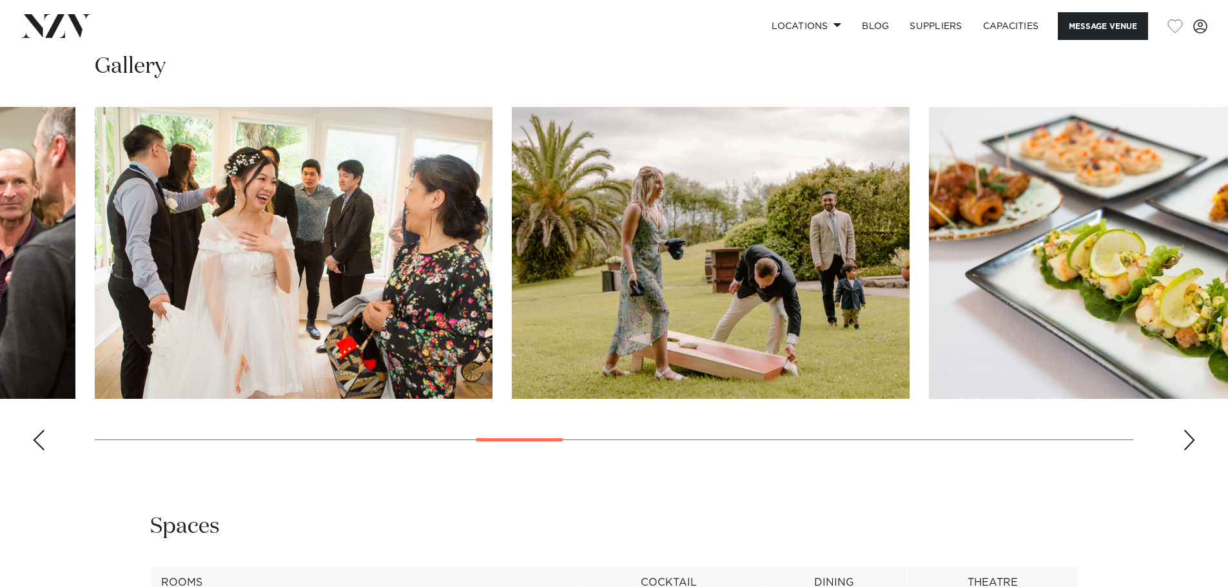
click at [1189, 442] on div "Next slide" at bounding box center [1189, 440] width 13 height 21
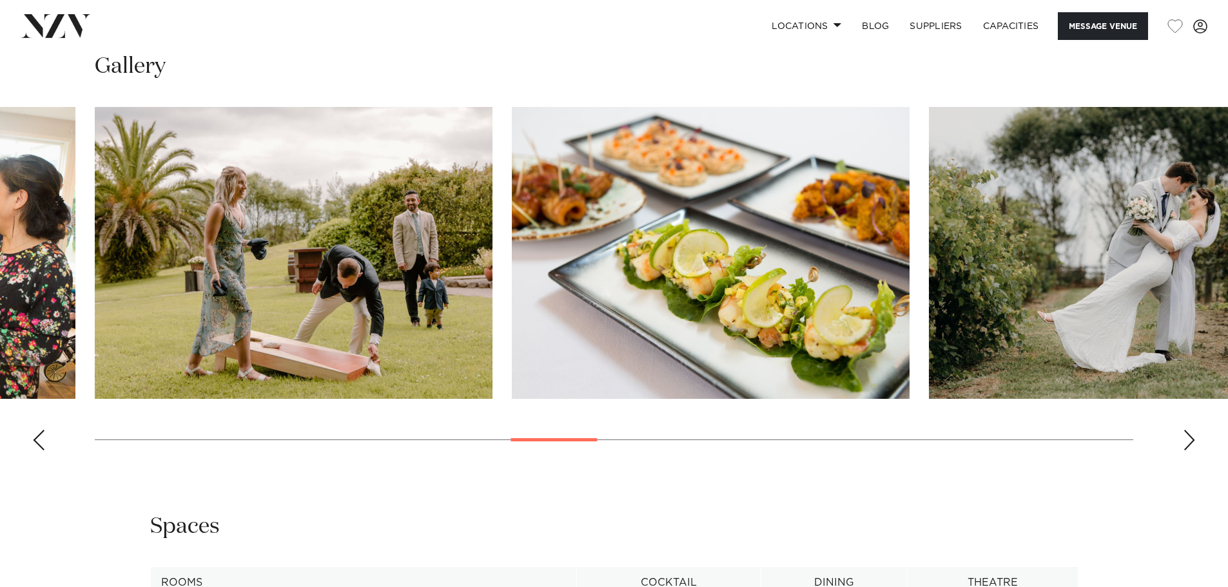
click at [1189, 442] on div "Next slide" at bounding box center [1189, 440] width 13 height 21
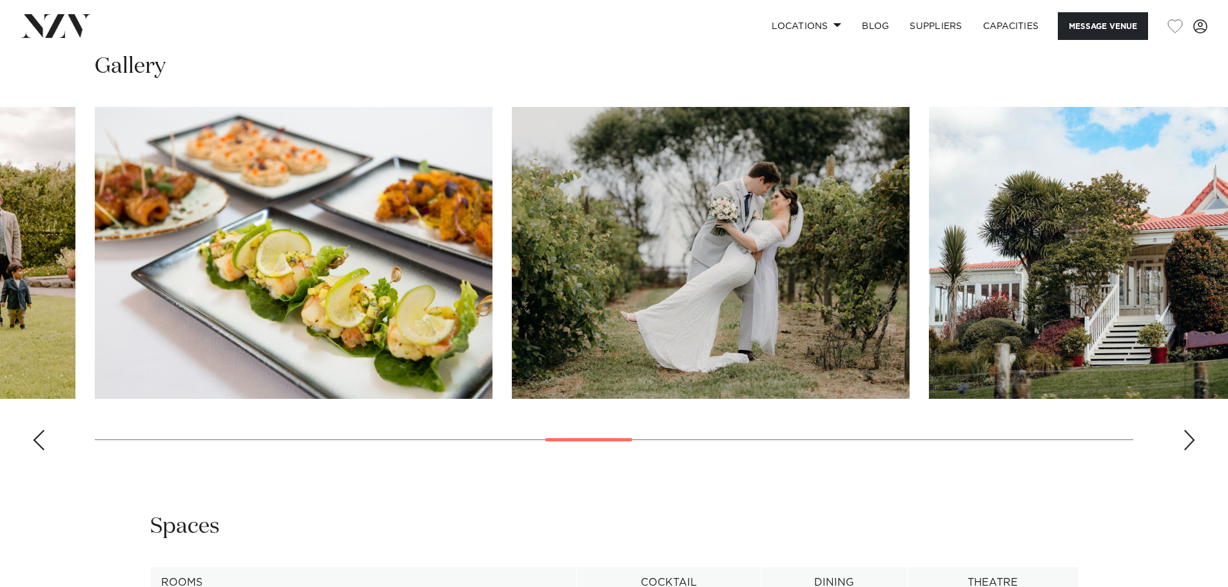
click at [1189, 442] on div "Next slide" at bounding box center [1189, 440] width 13 height 21
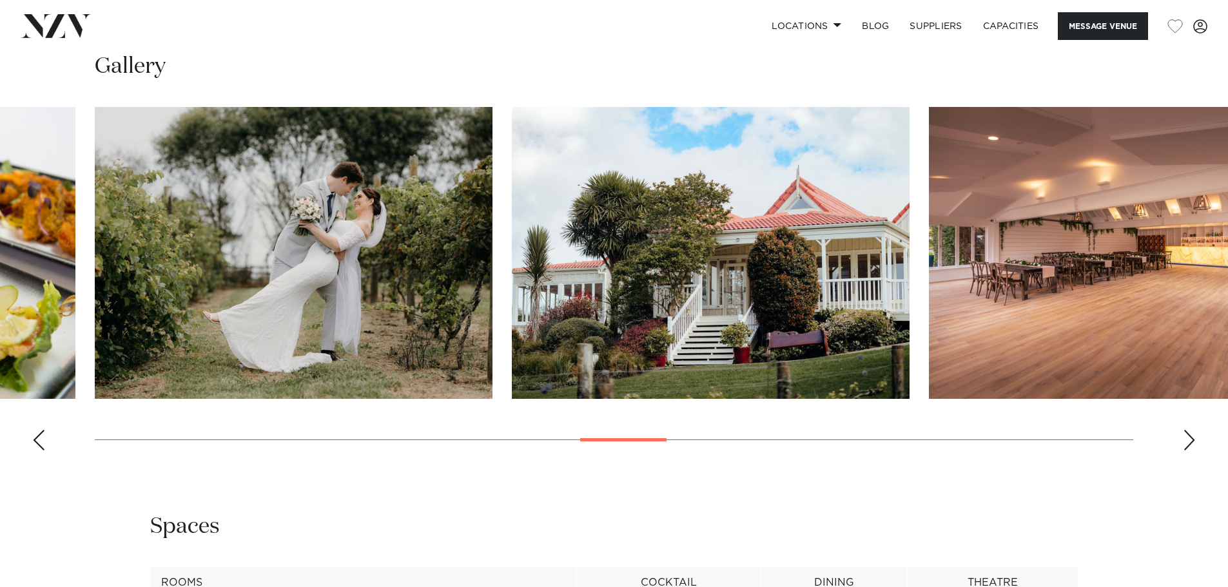
click at [1189, 442] on div "Next slide" at bounding box center [1189, 440] width 13 height 21
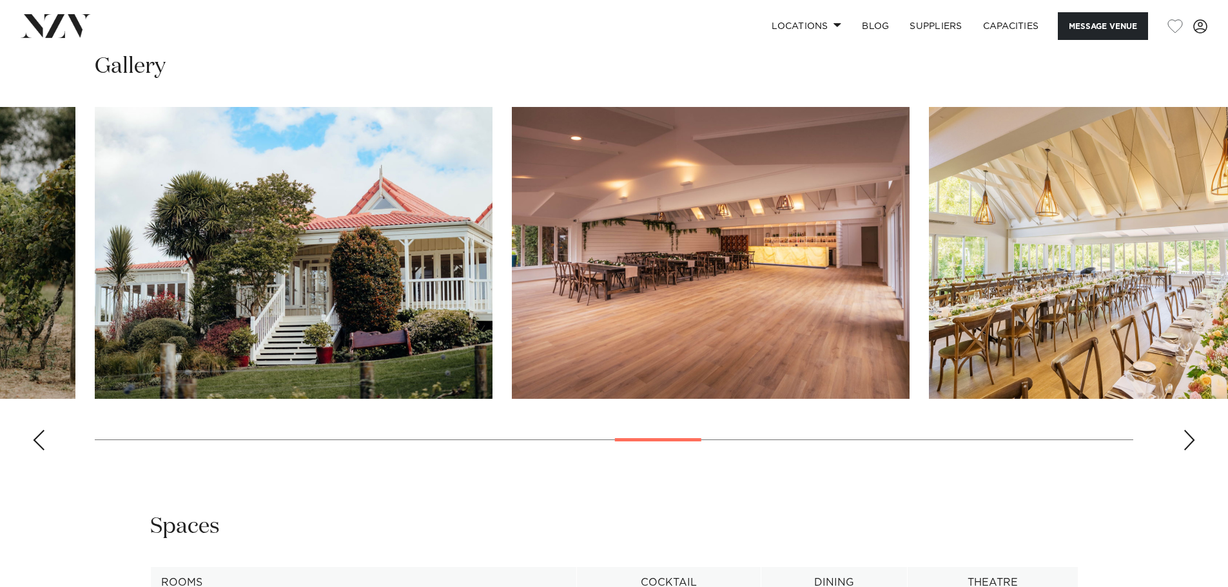
click at [1189, 442] on div "Next slide" at bounding box center [1189, 440] width 13 height 21
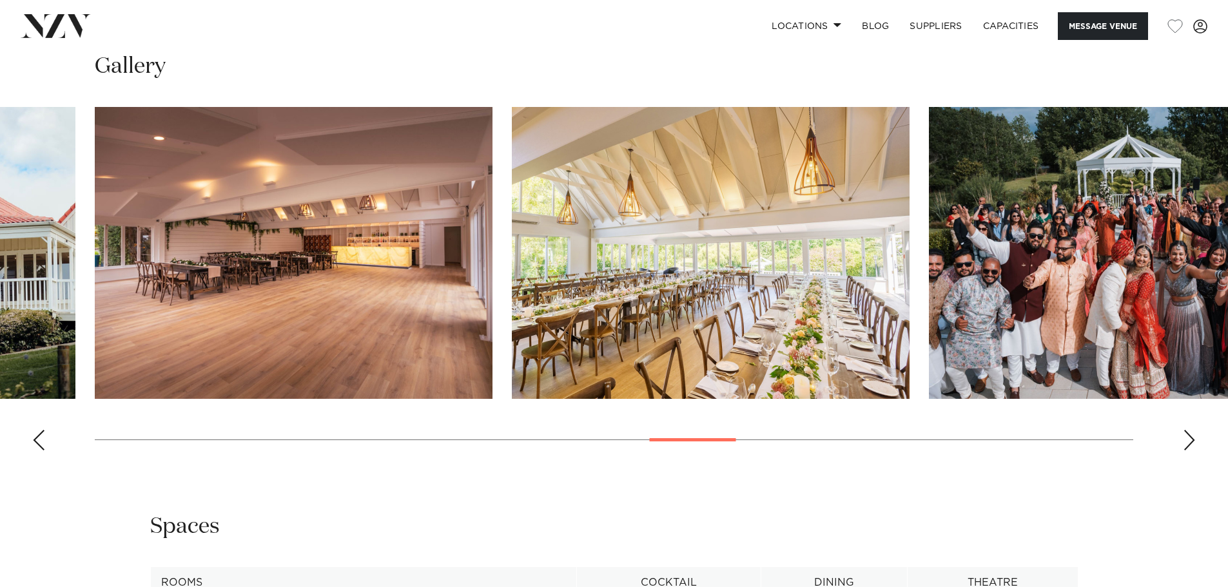
click at [1182, 440] on swiper-container at bounding box center [614, 284] width 1228 height 354
click at [1189, 433] on div "Next slide" at bounding box center [1189, 440] width 13 height 21
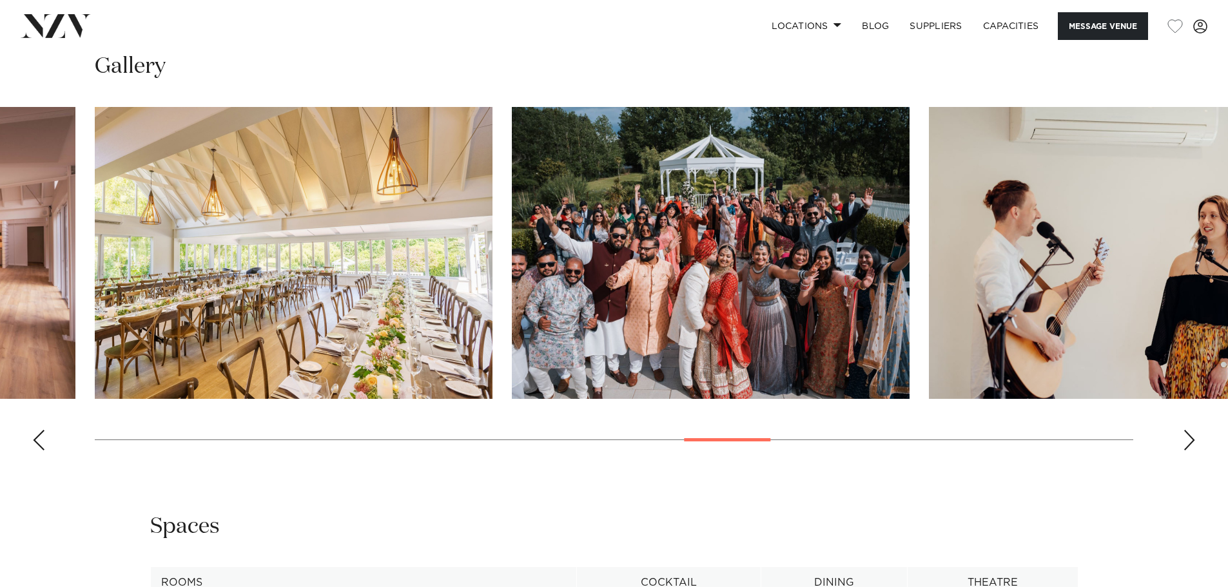
click at [689, 253] on img "19 / 30" at bounding box center [711, 253] width 398 height 292
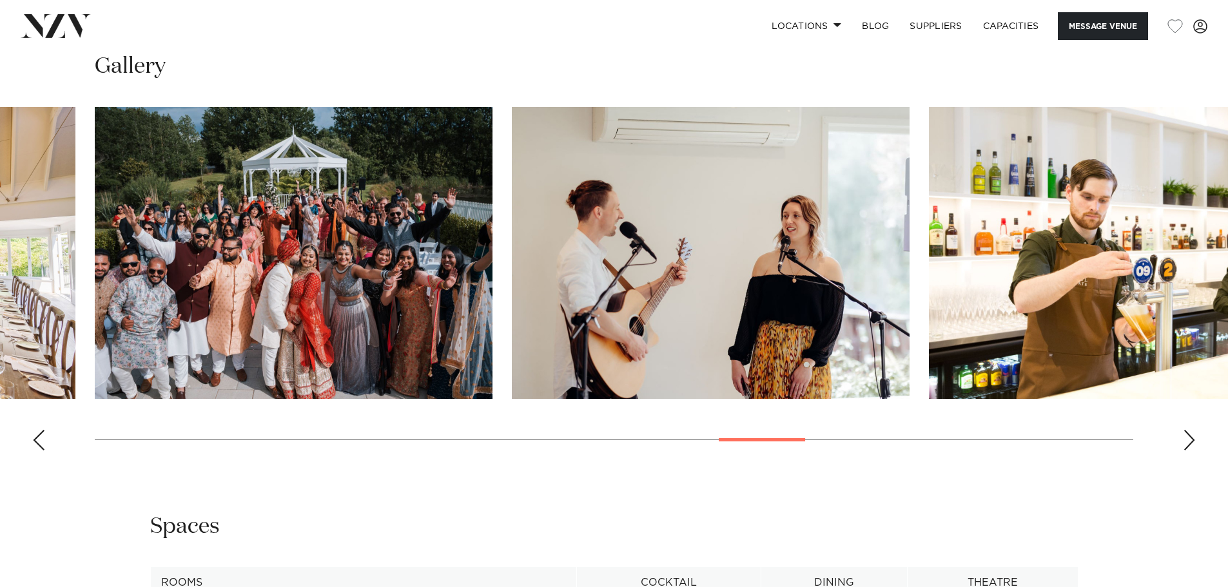
click at [1192, 431] on div "Next slide" at bounding box center [1189, 440] width 13 height 21
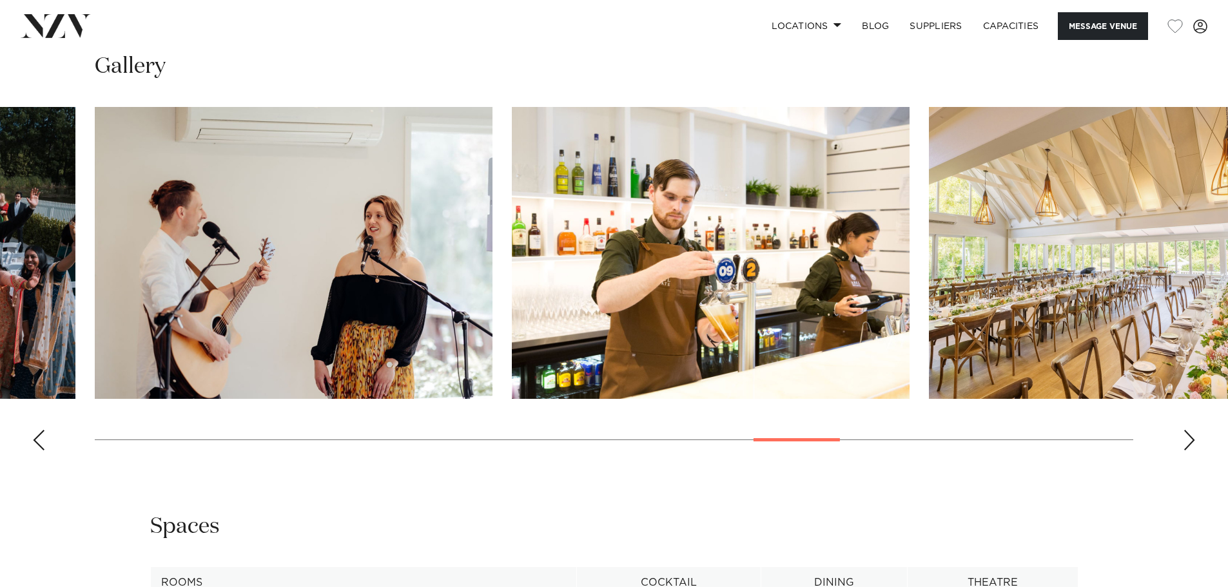
click at [1197, 430] on swiper-container at bounding box center [614, 284] width 1228 height 354
click at [1191, 441] on div "Next slide" at bounding box center [1189, 440] width 13 height 21
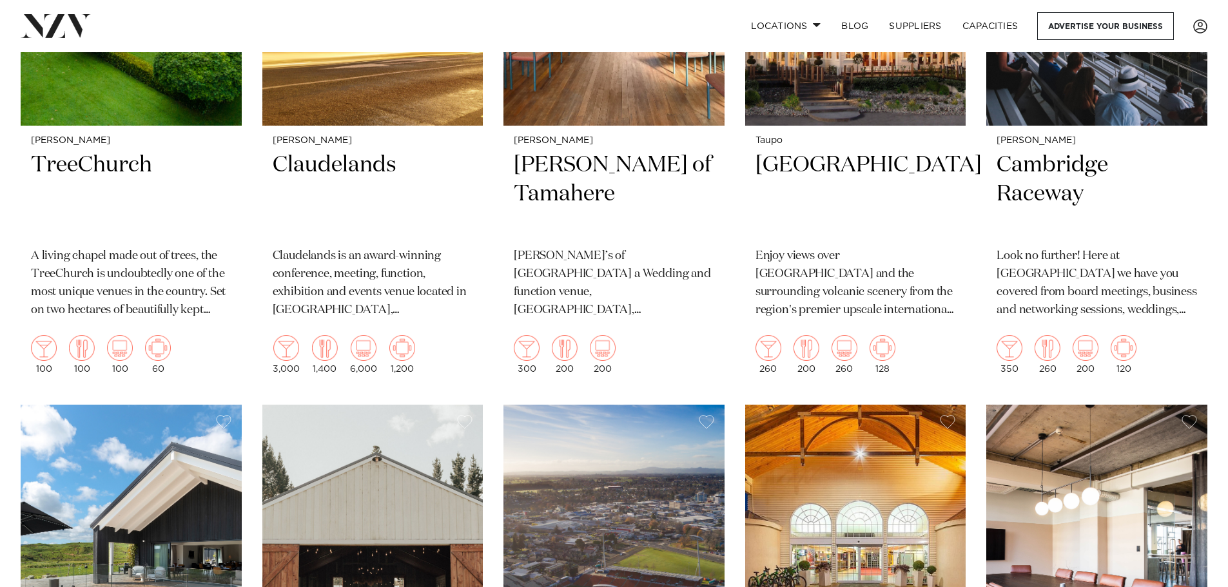
scroll to position [1354, 0]
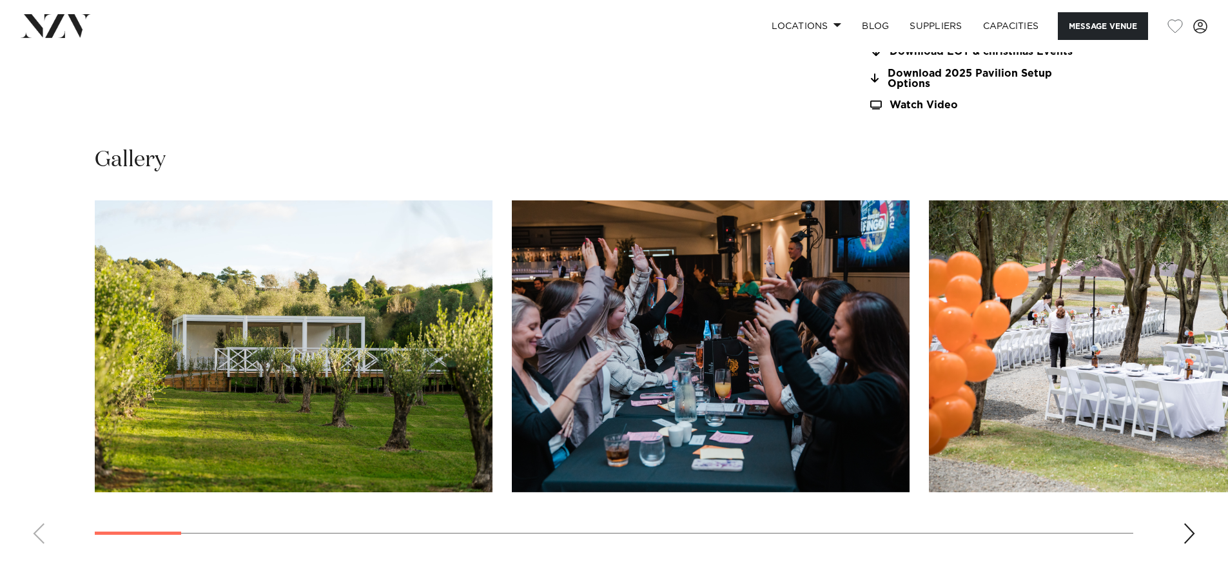
scroll to position [1419, 0]
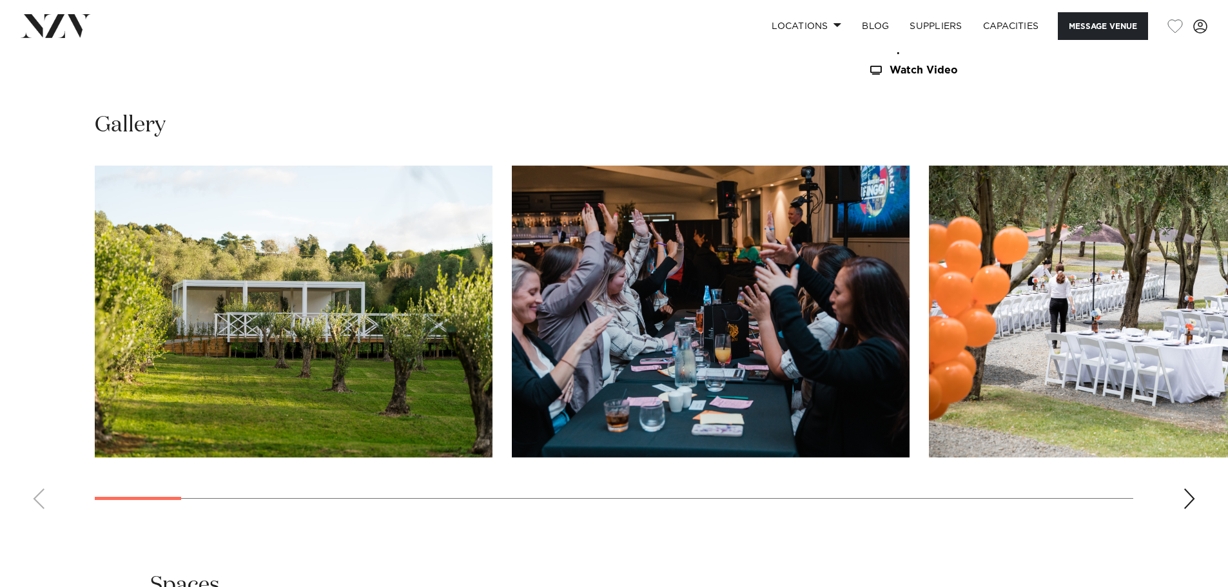
click at [1191, 494] on div "Next slide" at bounding box center [1189, 499] width 13 height 21
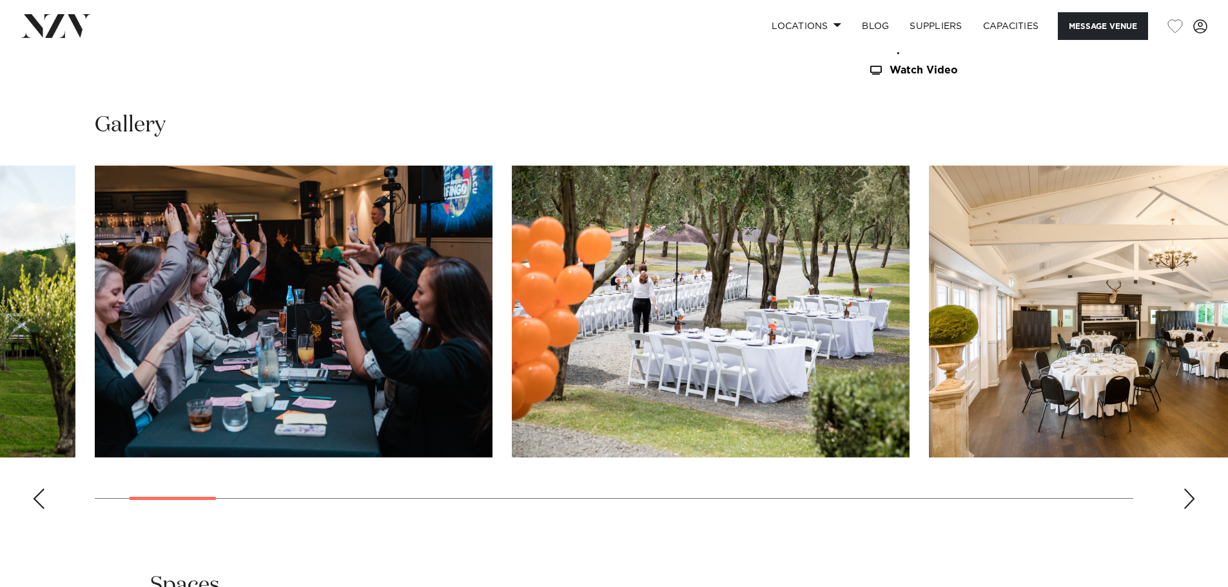
click at [1191, 494] on div "Next slide" at bounding box center [1189, 499] width 13 height 21
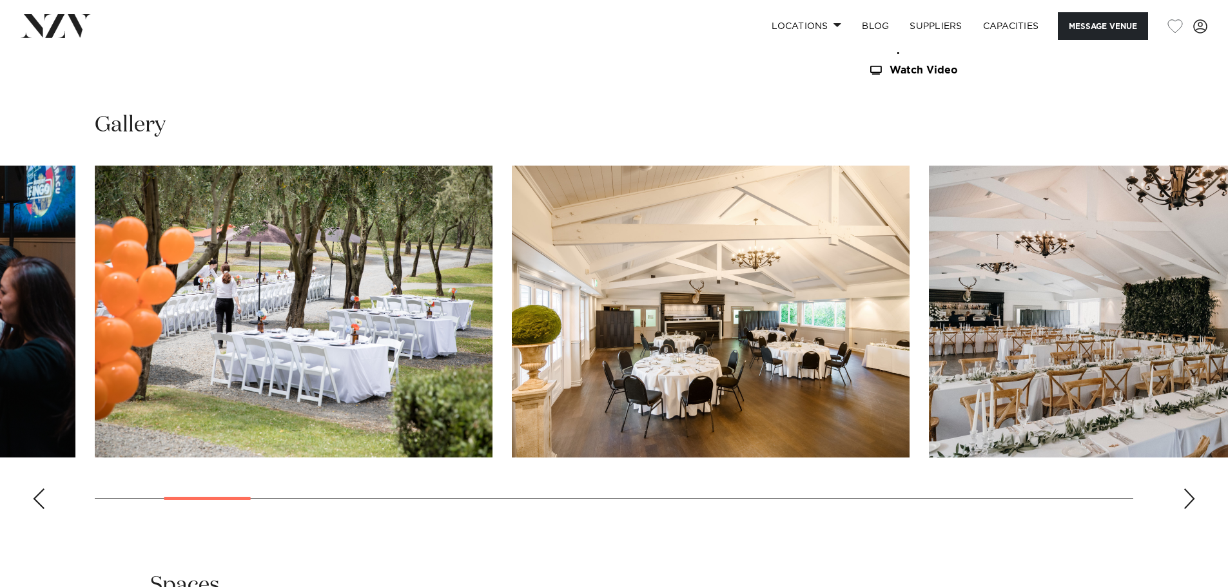
click at [1191, 494] on div "Next slide" at bounding box center [1189, 499] width 13 height 21
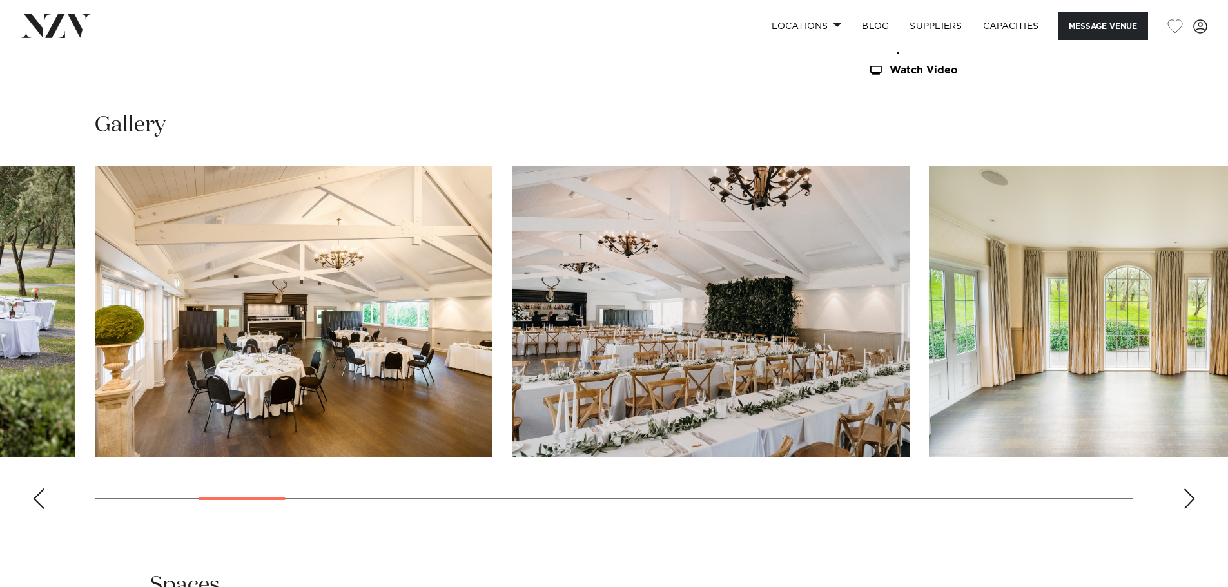
click at [1186, 499] on div "Next slide" at bounding box center [1189, 499] width 13 height 21
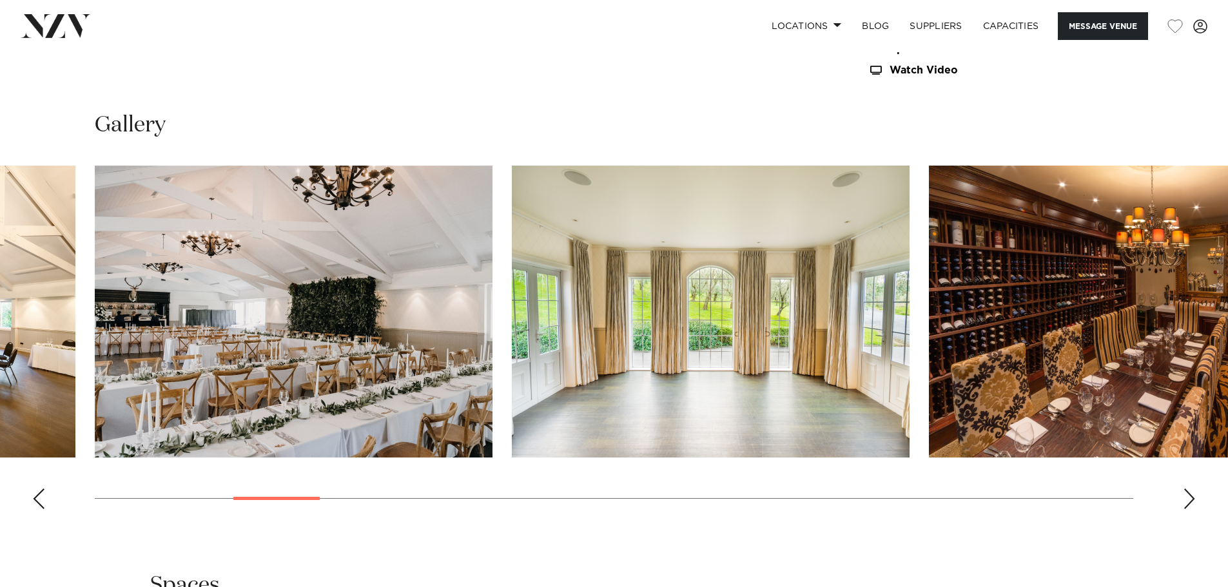
click at [1186, 498] on div "Next slide" at bounding box center [1189, 499] width 13 height 21
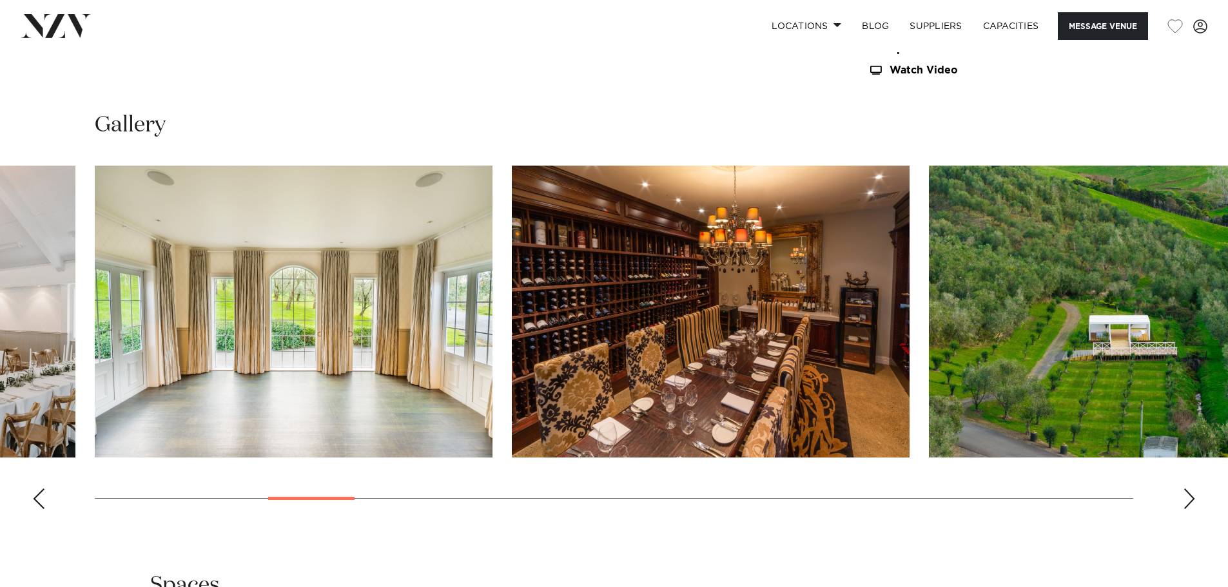
click at [1186, 498] on div "Next slide" at bounding box center [1189, 499] width 13 height 21
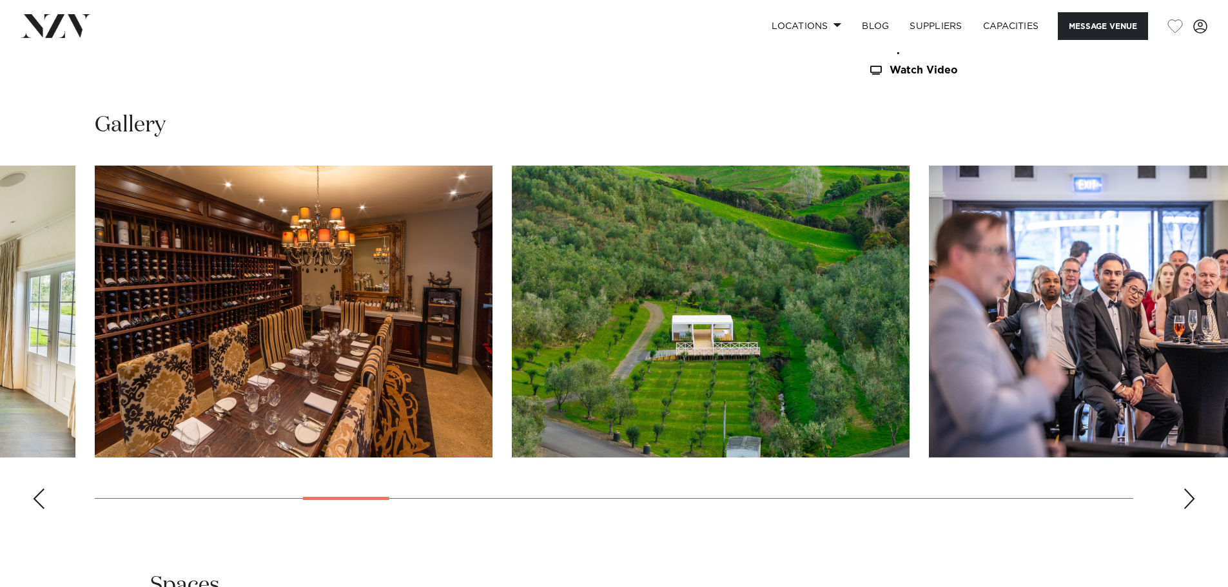
click at [1188, 498] on div "Next slide" at bounding box center [1189, 499] width 13 height 21
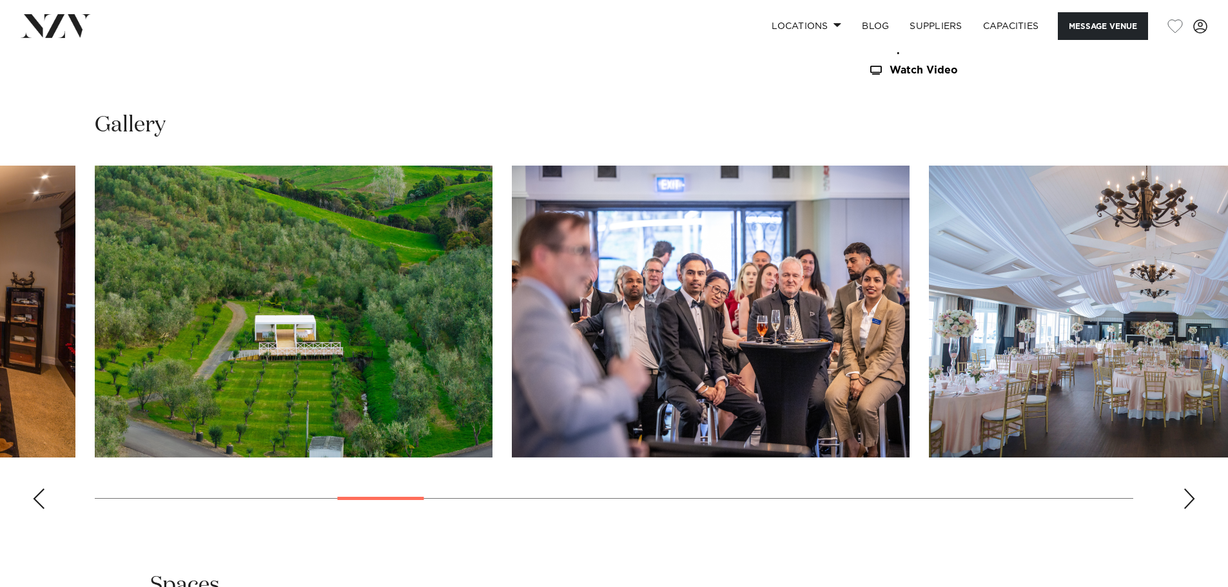
click at [1188, 498] on div "Next slide" at bounding box center [1189, 499] width 13 height 21
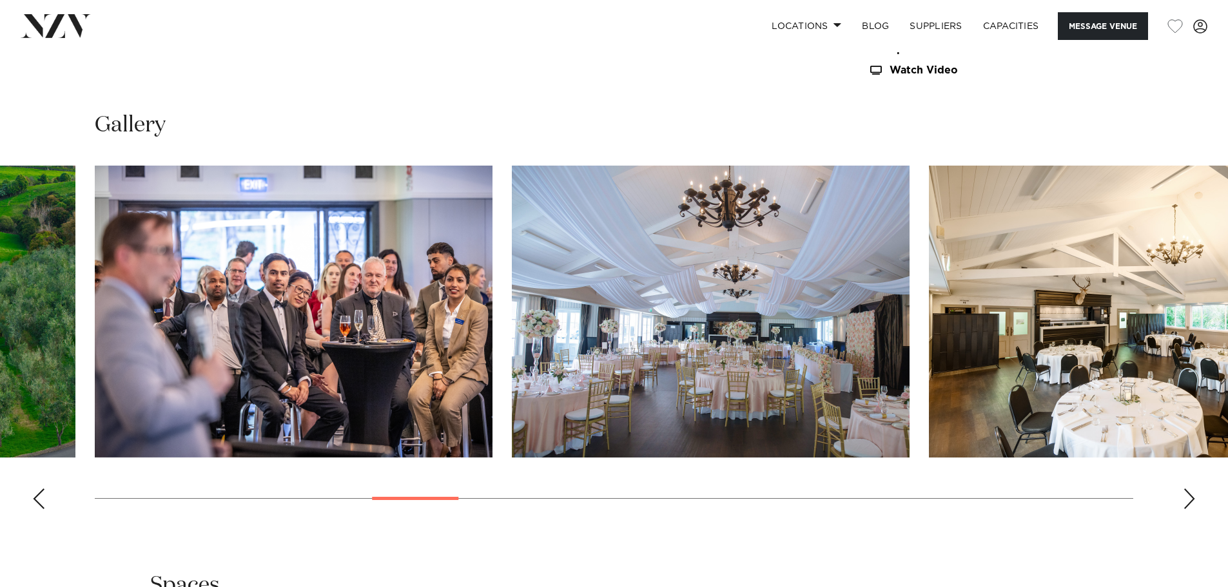
click at [1188, 498] on div "Next slide" at bounding box center [1189, 499] width 13 height 21
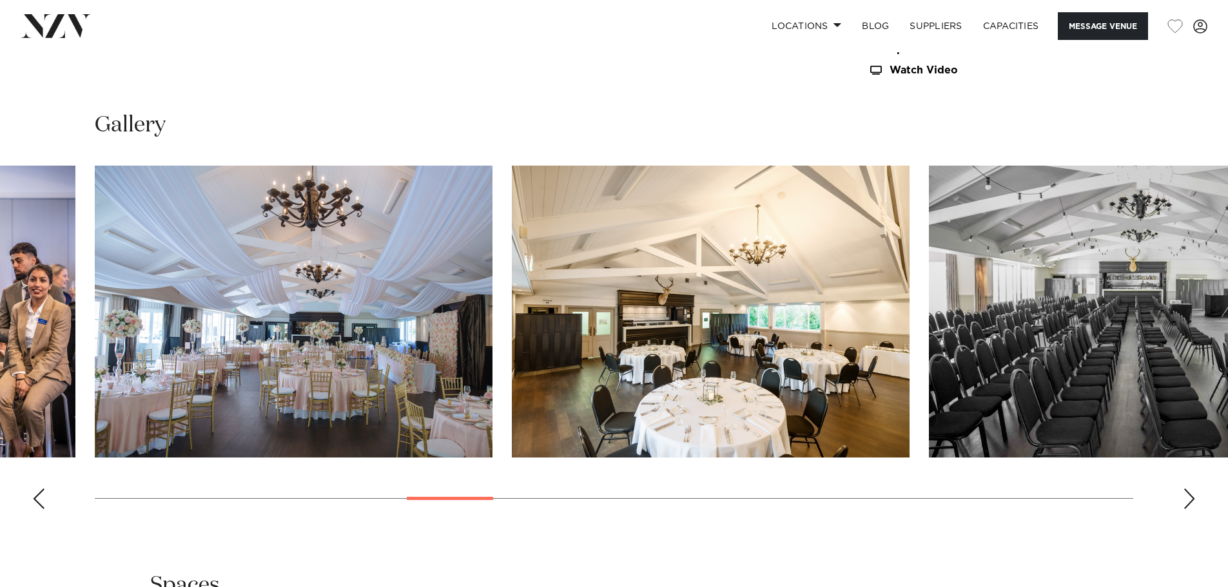
click at [1188, 498] on div "Next slide" at bounding box center [1189, 499] width 13 height 21
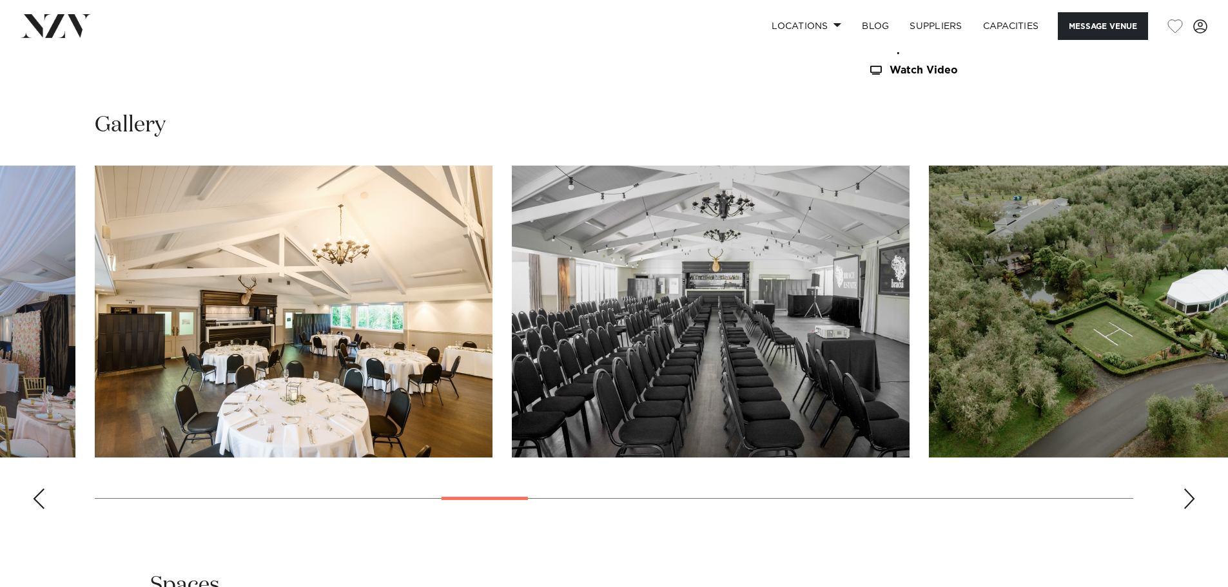
click at [1188, 498] on div "Next slide" at bounding box center [1189, 499] width 13 height 21
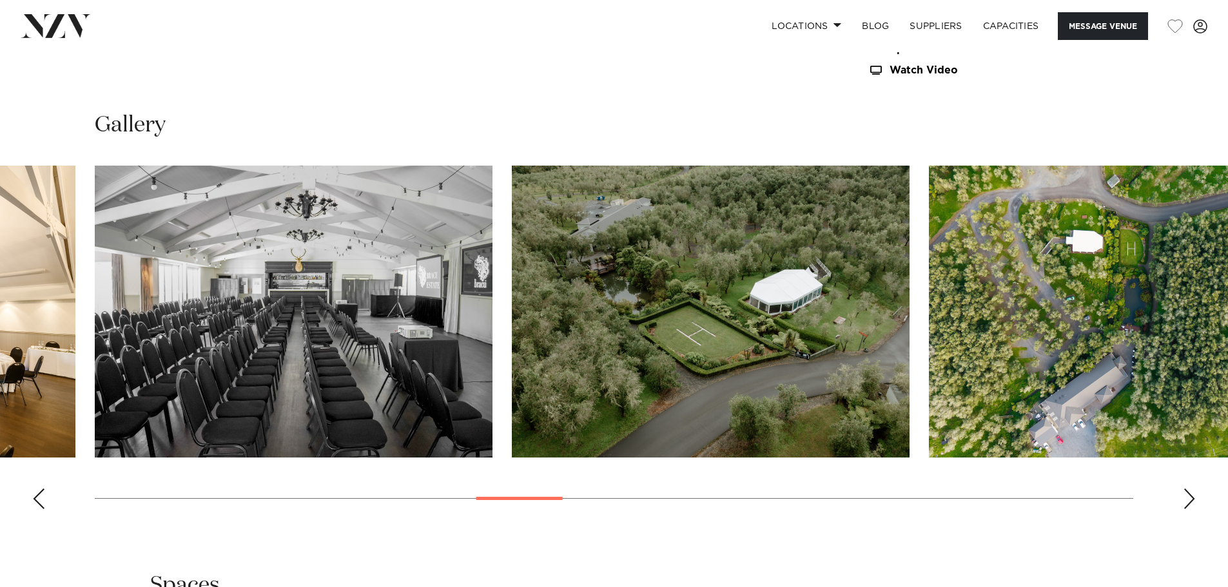
click at [1188, 498] on div "Next slide" at bounding box center [1189, 499] width 13 height 21
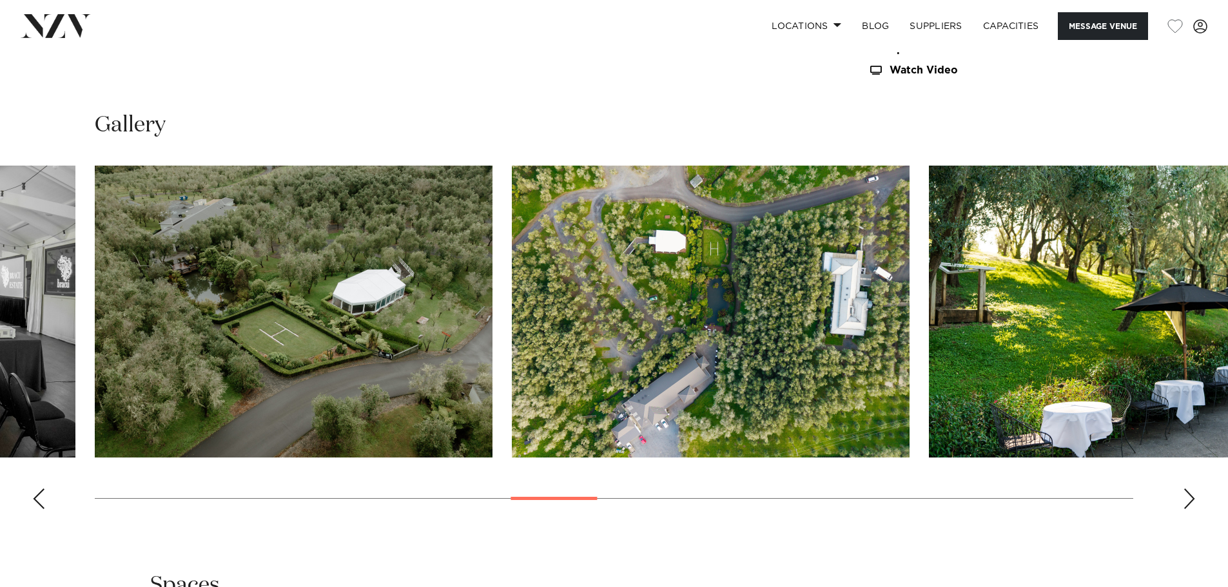
click at [1188, 498] on div "Next slide" at bounding box center [1189, 499] width 13 height 21
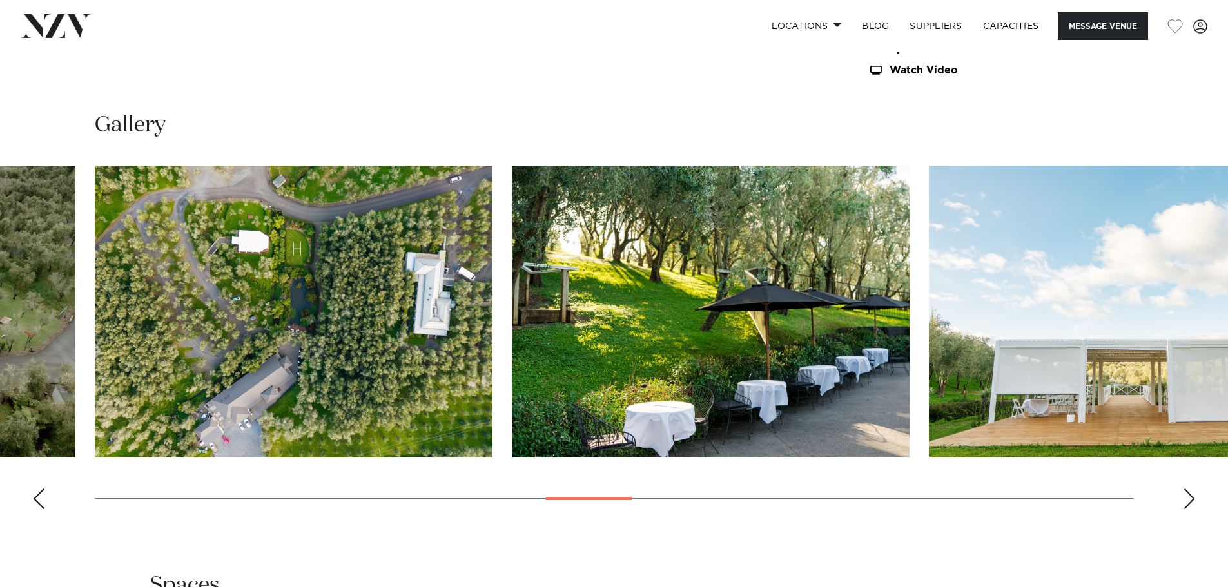
click at [1188, 498] on div "Next slide" at bounding box center [1189, 499] width 13 height 21
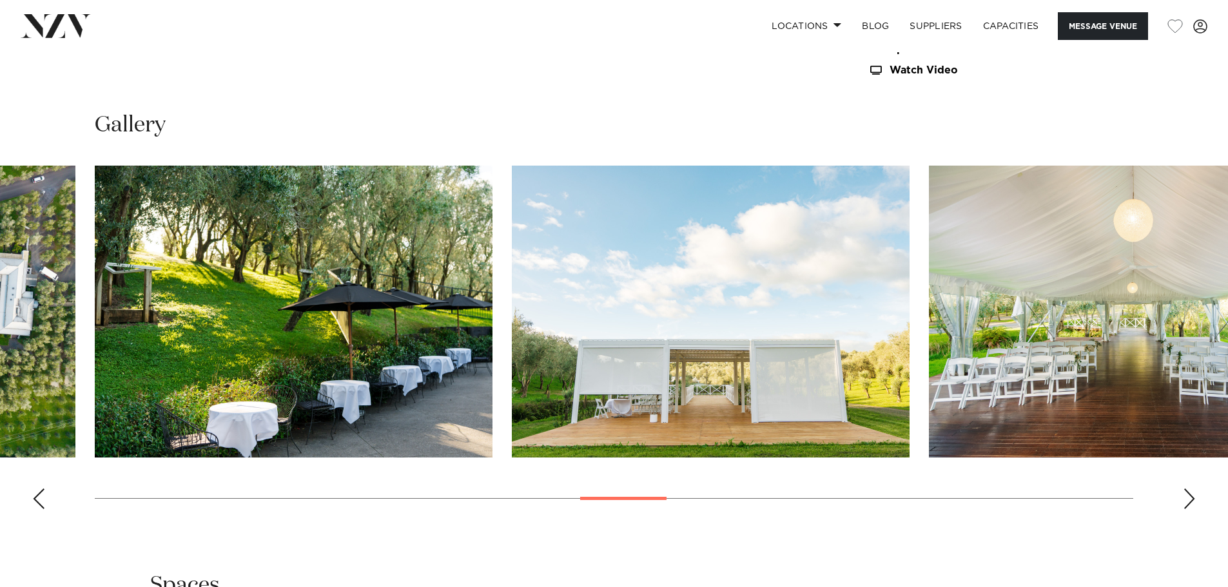
click at [1185, 498] on div "Next slide" at bounding box center [1189, 499] width 13 height 21
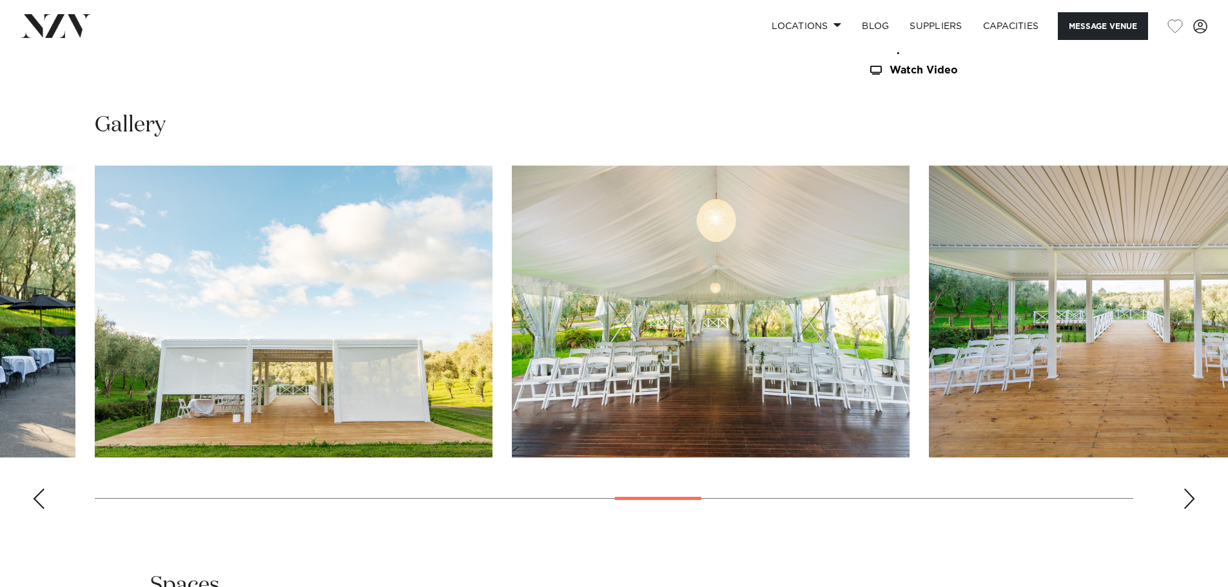
click at [1185, 498] on div "Next slide" at bounding box center [1189, 499] width 13 height 21
